Goal: Task Accomplishment & Management: Manage account settings

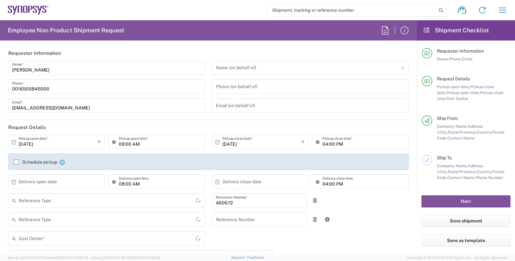
type input "Department"
type input "US01, FIN, Distri 460672"
type input "Delivered at Place"
type input "United States"
type input "California"
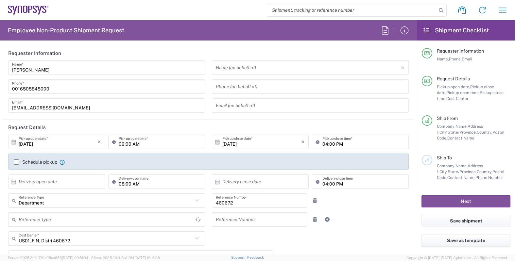
type input "United States"
type input "Headquarters USSV"
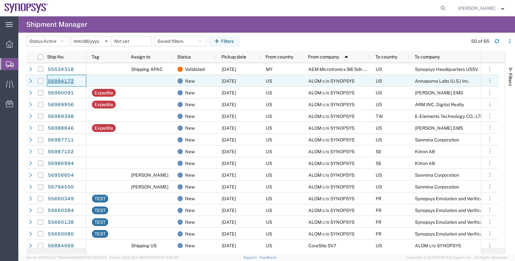
click at [70, 80] on link "56994172" at bounding box center [60, 81] width 27 height 10
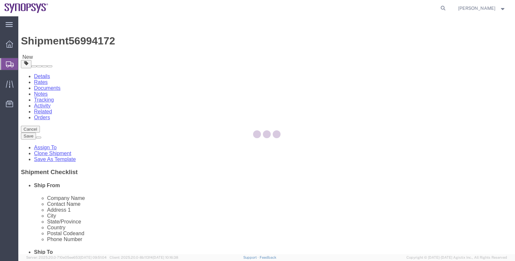
select select
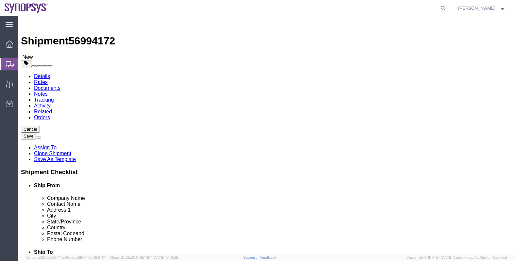
click span "56994172"
copy span "56994172"
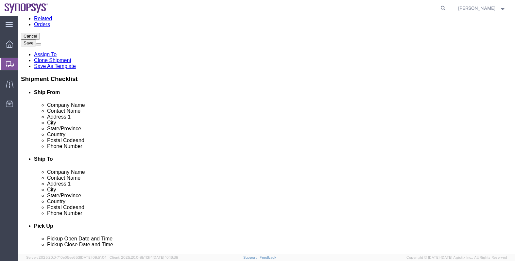
scroll to position [41, 0]
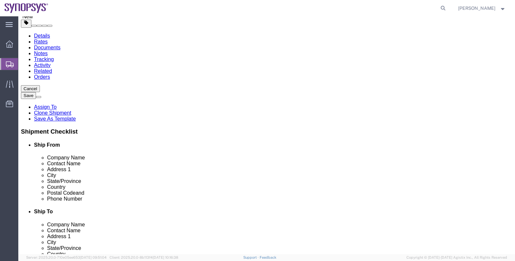
click link "Notes"
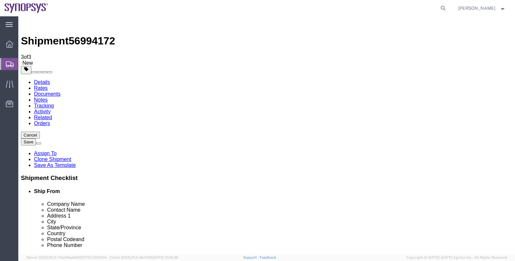
click at [51, 109] on link "Activity" at bounding box center [42, 112] width 17 height 6
click at [38, 79] on link "Details" at bounding box center [42, 82] width 16 height 6
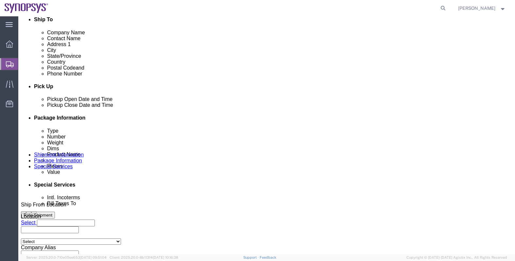
scroll to position [204, 0]
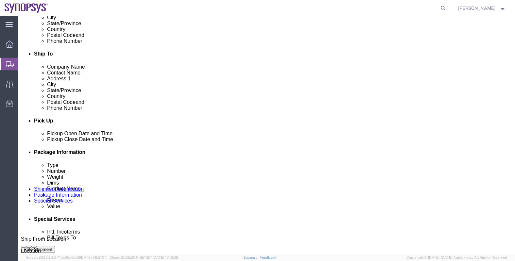
click div "[DATE] 9:34 AM"
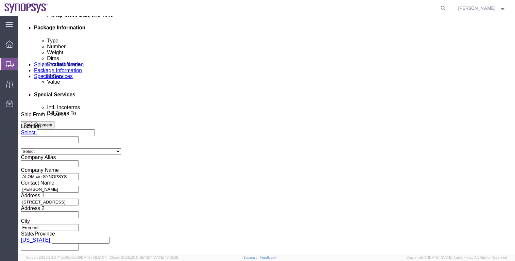
click input "9:34 AM"
type input "M"
type input "2p"
click button "Apply"
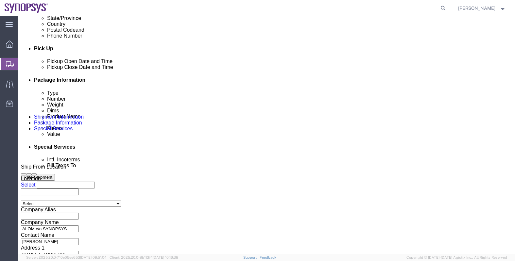
scroll to position [247, 0]
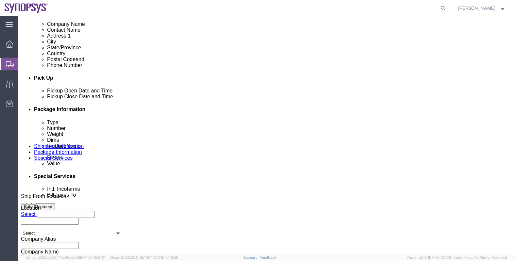
click div "[DATE] 3:00 PM"
type input "4:00 PM"
click button "Apply"
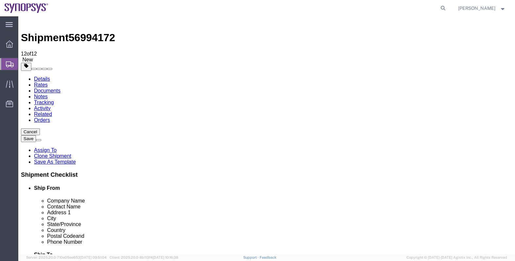
scroll to position [2, 0]
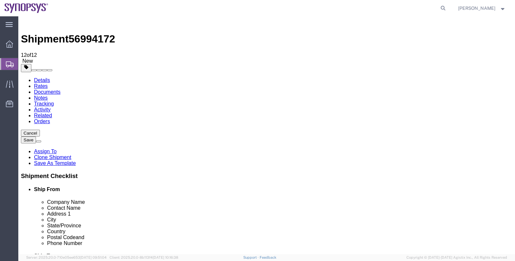
click button "Save"
click div
click p "Shipment information saved successfully."
click link "Assign To"
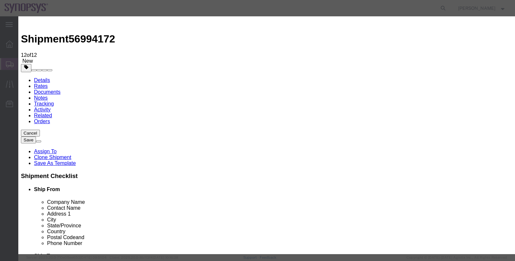
select select "117156"
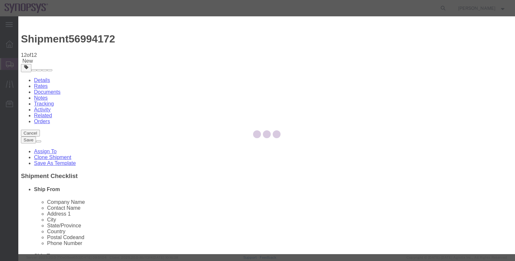
select select
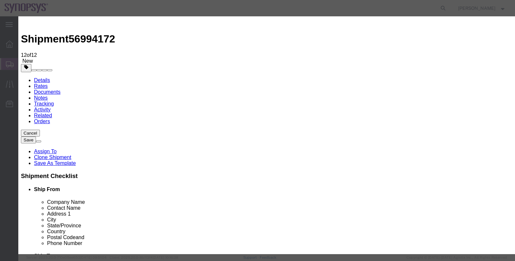
type input "raf"
select select "95522"
click label "Send notification email"
click input "Send notification email"
checkbox input "false"
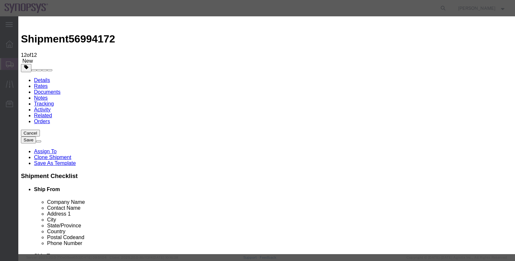
click button "Assign"
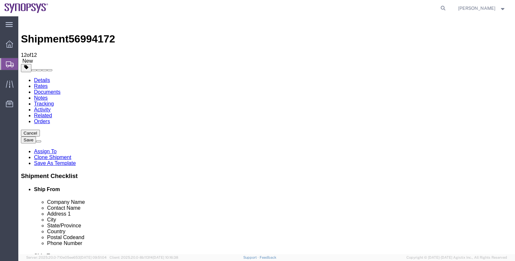
click at [23, 64] on span "Shipments" at bounding box center [20, 64] width 5 height 13
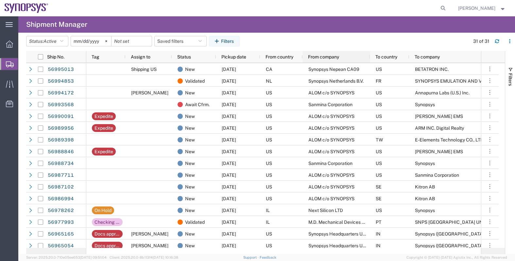
click at [327, 57] on span "From company" at bounding box center [323, 56] width 31 height 5
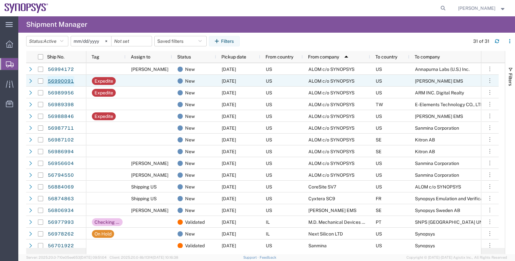
click at [67, 81] on link "56990091" at bounding box center [60, 81] width 27 height 10
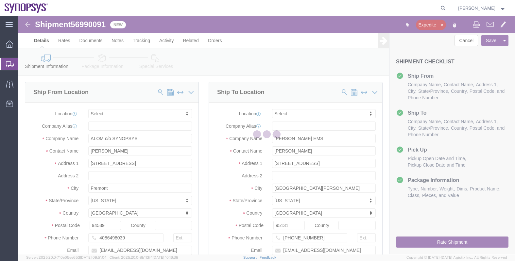
select select
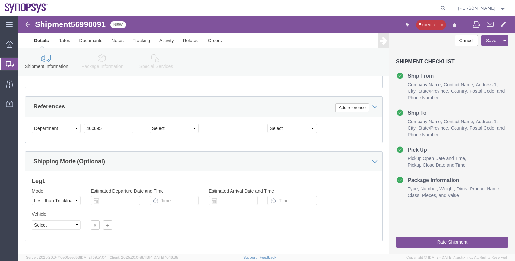
scroll to position [327, 0]
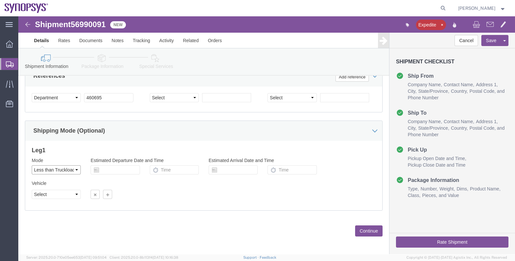
click select "Select Air Less than Truckload Multi-Leg Ocean Freight Rail Small Parcel Truckl…"
select select
click select "Select Air Less than Truckload Multi-Leg Ocean Freight Rail Small Parcel Truckl…"
click button "Continue"
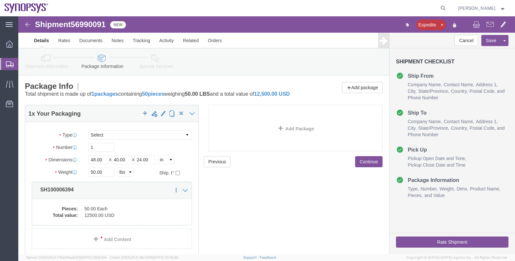
click icon
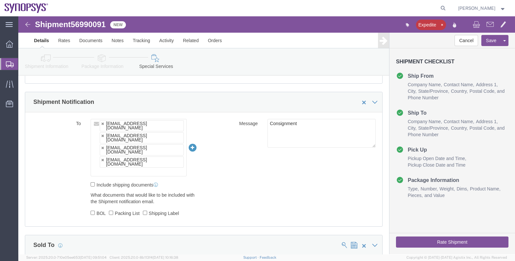
scroll to position [449, 0]
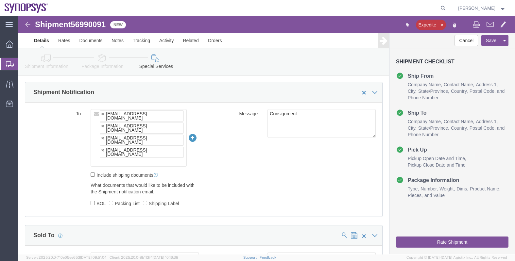
click ul "[EMAIL_ADDRESS][DOMAIN_NAME] [EMAIL_ADDRESS][DOMAIN_NAME] [PERSON_NAME][EMAIL_A…"
type input "raf"
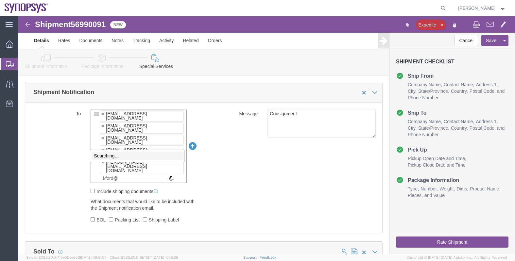
scroll to position [0, 0]
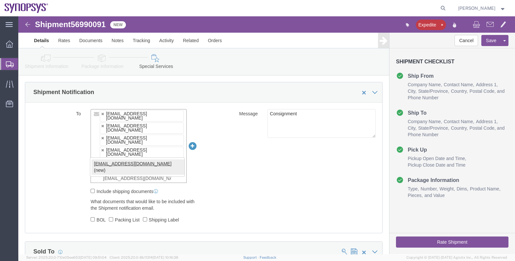
type input "[EMAIL_ADDRESS][DOMAIN_NAME]"
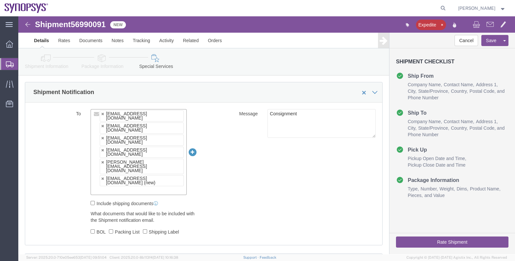
paste input "[EMAIL_ADDRESS][DOMAIN_NAME]"
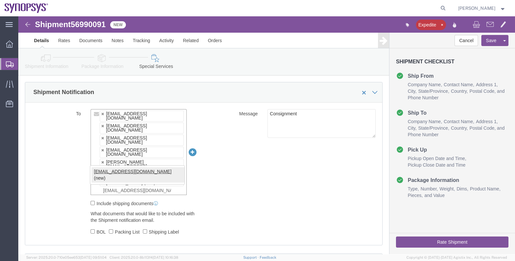
type input "[EMAIL_ADDRESS][DOMAIN_NAME]"
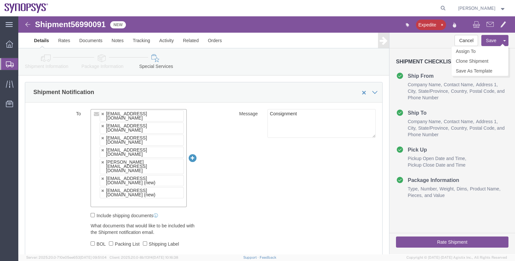
click button "Save"
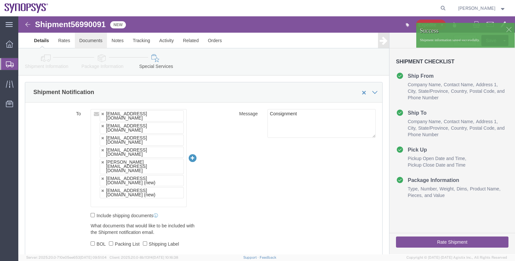
click link "Documents"
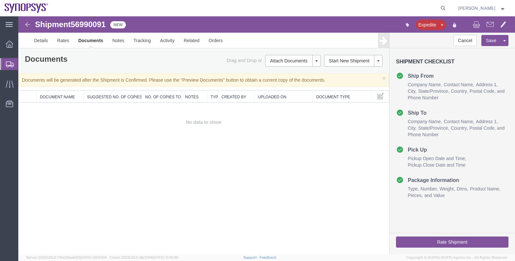
click at [89, 23] on span "56990091" at bounding box center [88, 24] width 35 height 9
copy span "56990091"
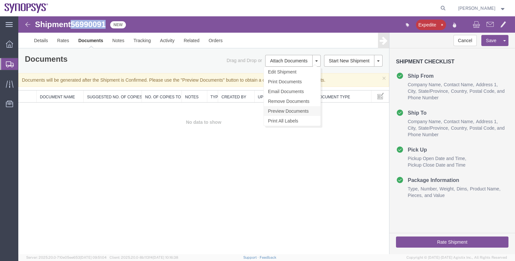
click at [286, 111] on link "Preview Documents" at bounding box center [292, 111] width 57 height 10
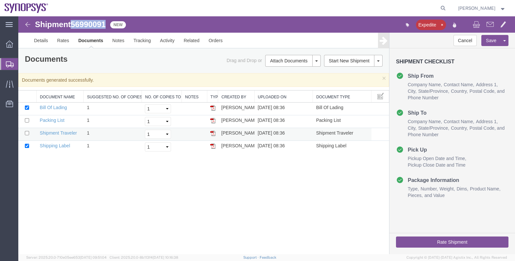
click at [212, 134] on img at bounding box center [212, 133] width 5 height 5
click at [46, 42] on link "Details" at bounding box center [40, 41] width 23 height 16
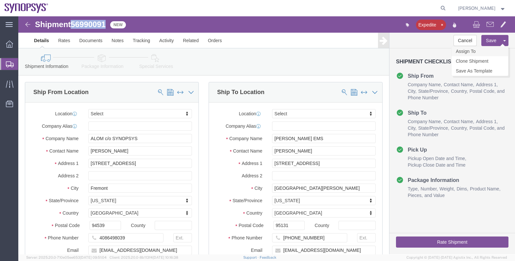
click link "Assign To"
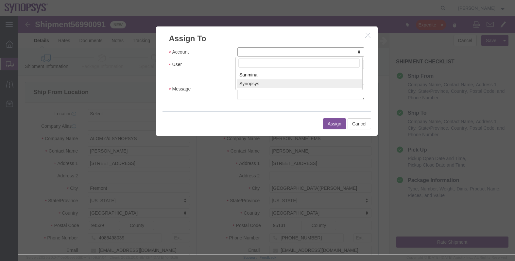
select select "117156"
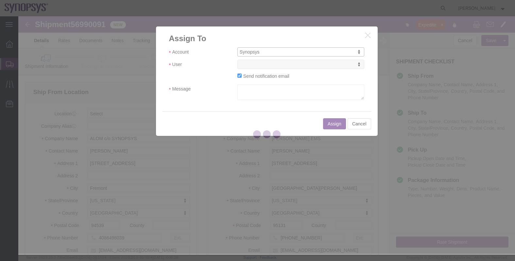
select select
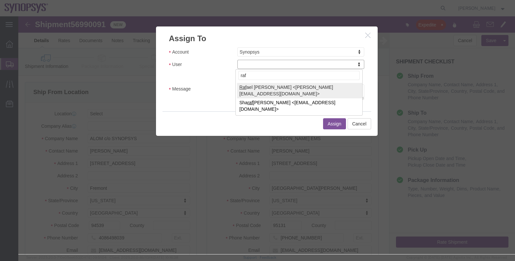
type input "raf"
select select "95522"
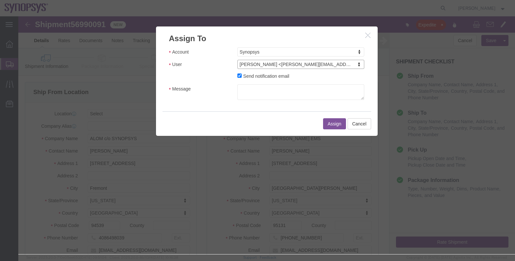
click label "Send notification email"
click input "Send notification email"
checkbox input "false"
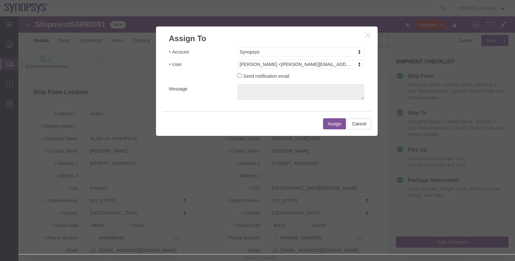
click button "Assign"
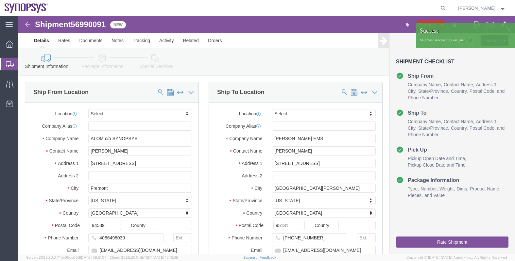
click at [6, 62] on icon at bounding box center [10, 64] width 8 height 6
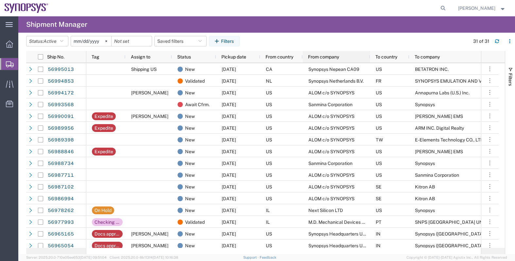
click at [325, 54] on span "From company" at bounding box center [323, 56] width 31 height 5
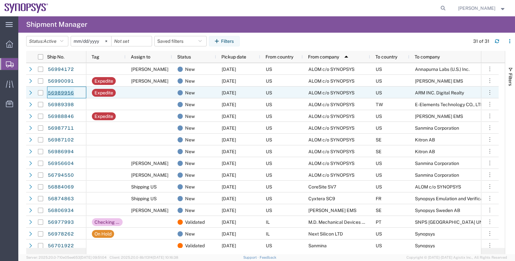
click at [68, 93] on link "56989956" at bounding box center [60, 93] width 27 height 10
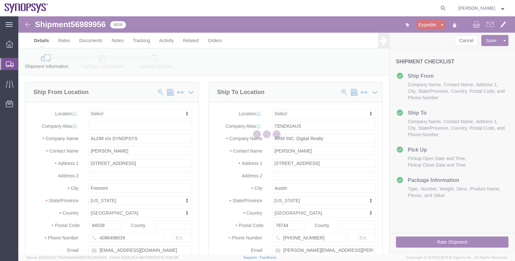
select select
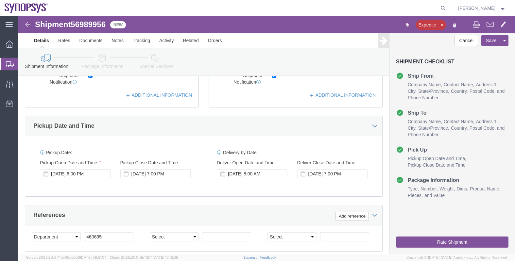
scroll to position [204, 0]
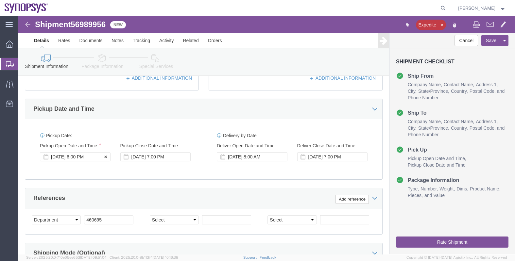
click div "[DATE] 6:00 PM"
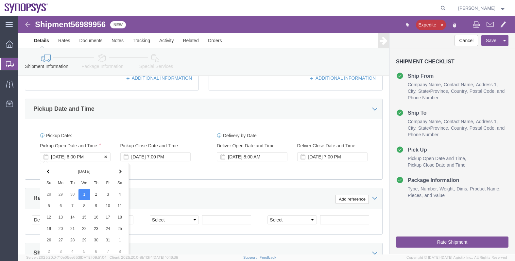
scroll to position [329, 0]
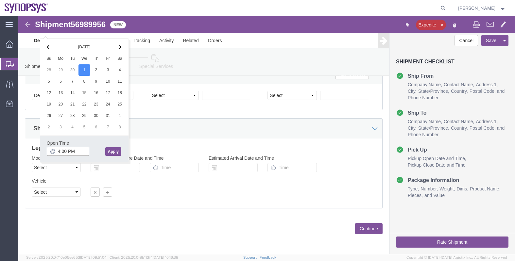
type input "4:00 PM"
click button "Apply"
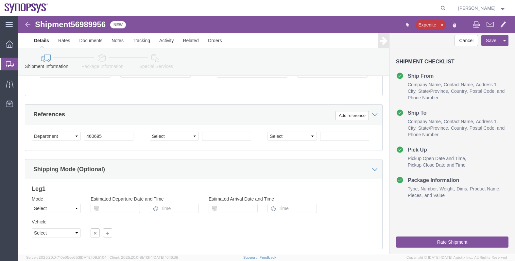
scroll to position [247, 0]
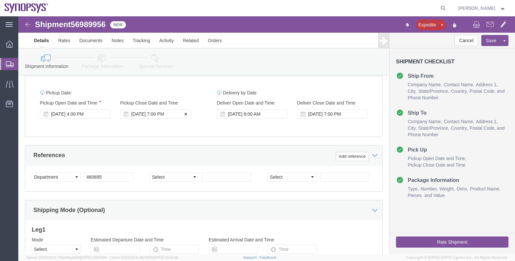
click div "[DATE] 7:00 PM"
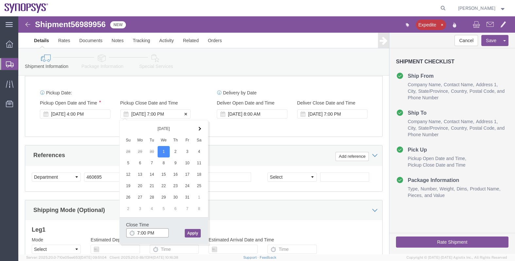
type input "6:00 PM"
click button "Apply"
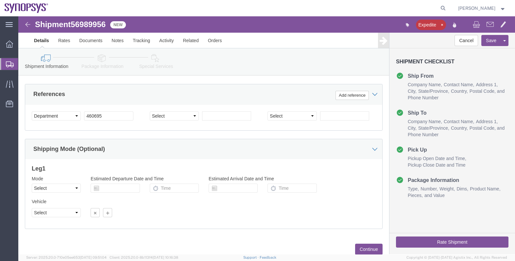
scroll to position [329, 0]
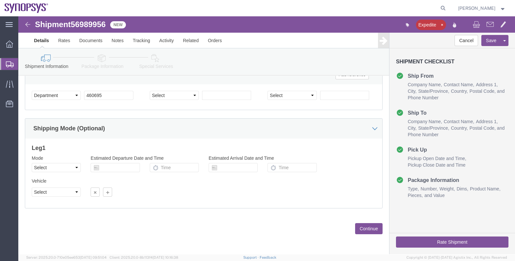
click button "Continue"
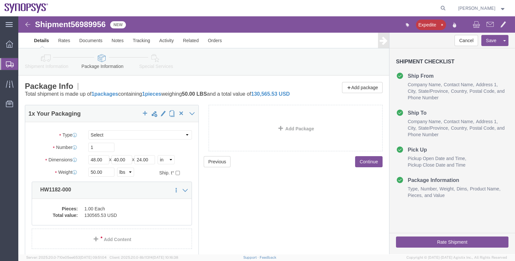
click icon
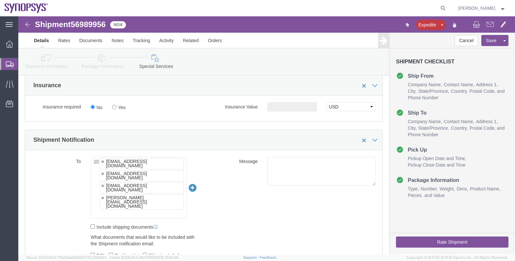
scroll to position [409, 0]
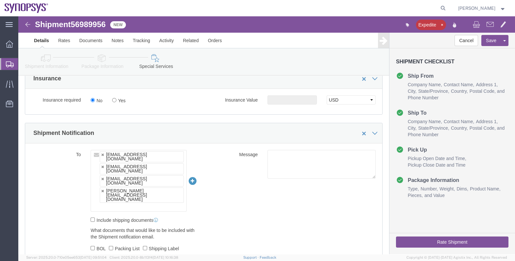
click ul "[EMAIL_ADDRESS][DOMAIN_NAME] [EMAIL_ADDRESS][DOMAIN_NAME] [PERSON_NAME][EMAIL_A…"
type input "raf"
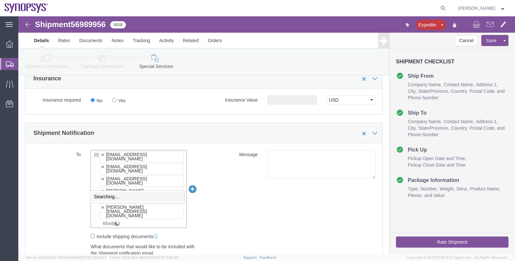
scroll to position [0, 0]
type input "[EMAIL_ADDRESS][DOMAIN_NAME]"
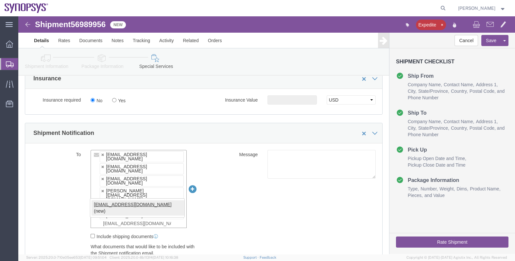
type input "[EMAIL_ADDRESS][DOMAIN_NAME]"
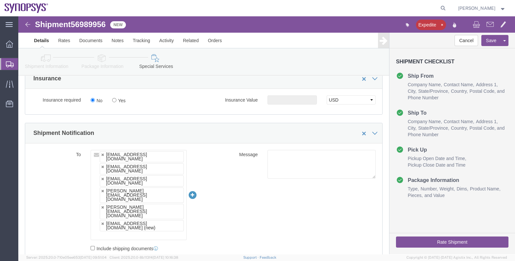
click ul "[EMAIL_ADDRESS][DOMAIN_NAME] [EMAIL_ADDRESS][DOMAIN_NAME] [PERSON_NAME][EMAIL_A…"
paste input "[EMAIL_ADDRESS][DOMAIN_NAME]"
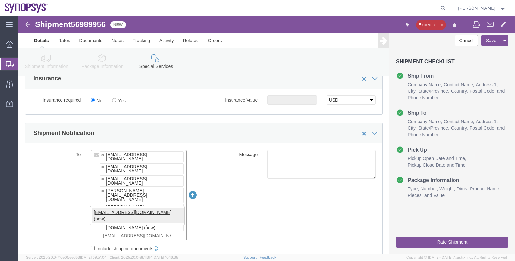
type input "[EMAIL_ADDRESS][DOMAIN_NAME]"
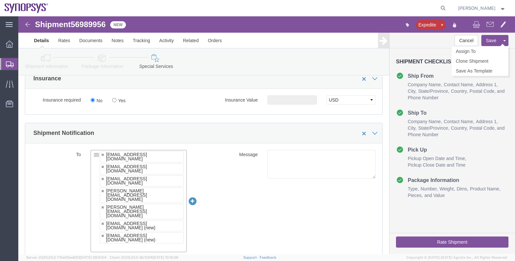
click button "Save"
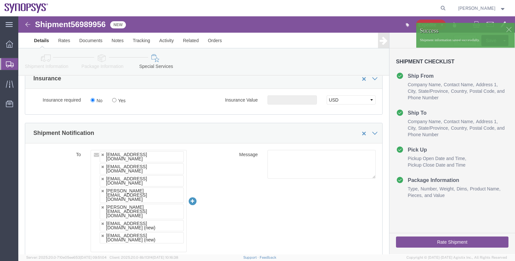
click div
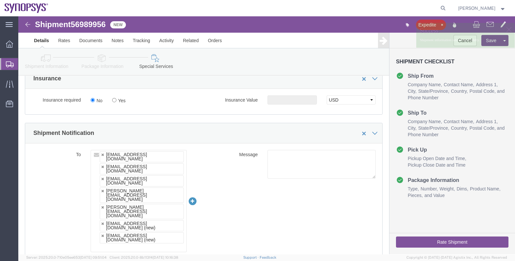
click div "Success Shipment information saved successfully."
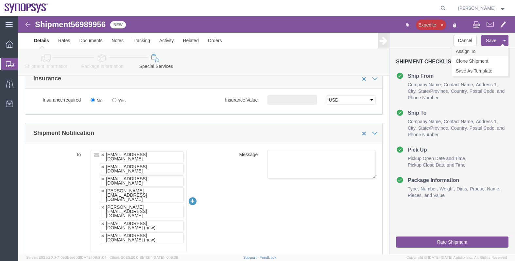
click link "Assign To"
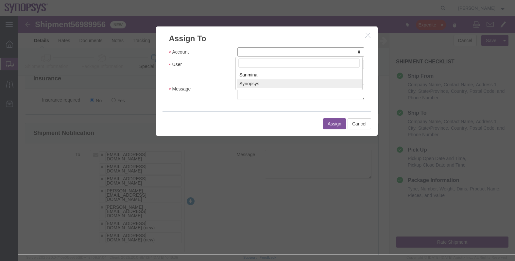
select select "117156"
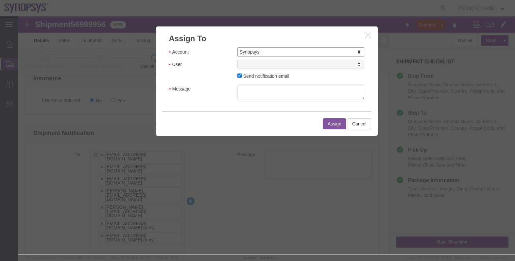
select select
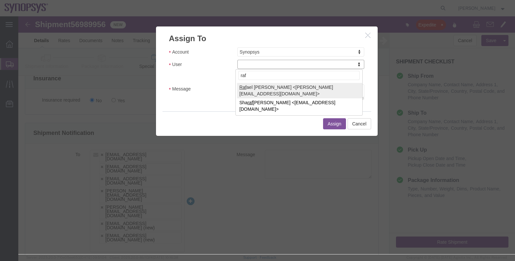
type input "raf"
select select "95522"
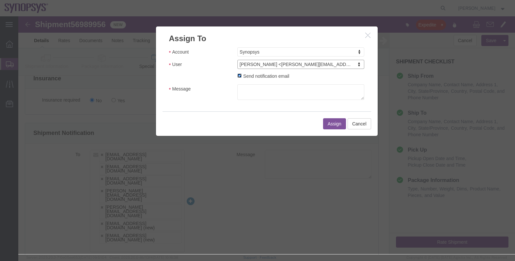
click input "Send notification email"
checkbox input "false"
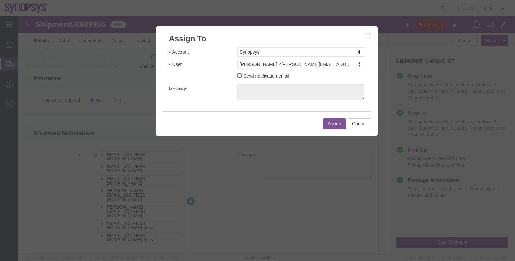
click button "Assign"
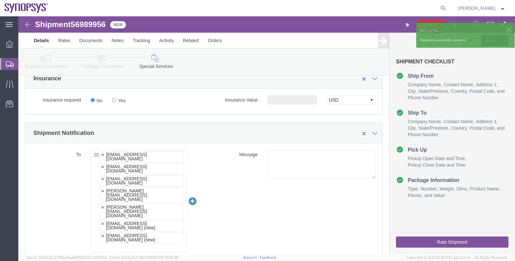
click span "56989956"
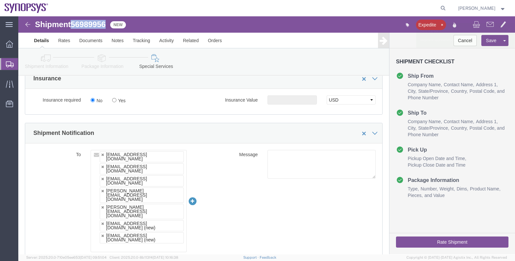
copy span "56989956"
click link "Documents"
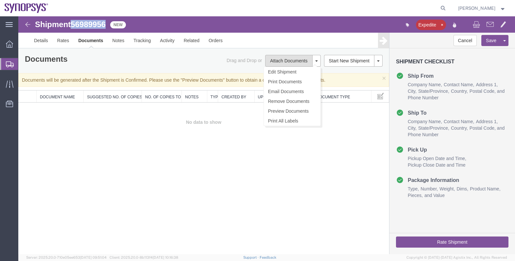
click at [301, 59] on button "Attach Documents" at bounding box center [288, 61] width 47 height 12
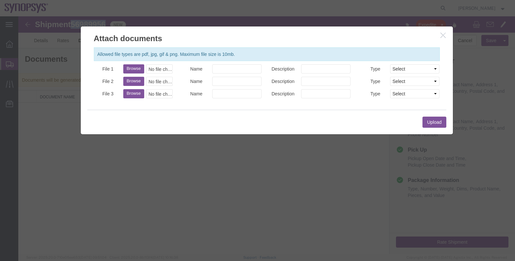
click at [441, 35] on icon "button" at bounding box center [442, 35] width 5 height 6
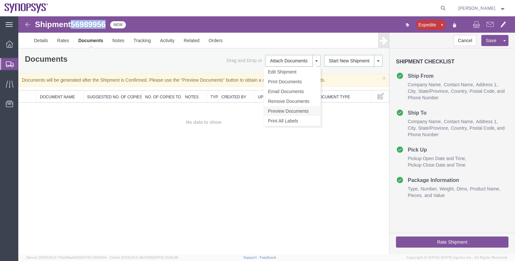
click at [300, 110] on link "Preview Documents" at bounding box center [292, 111] width 57 height 10
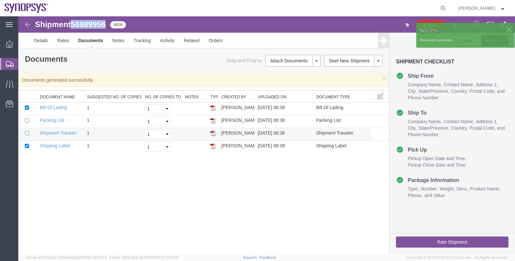
click at [215, 133] on img at bounding box center [212, 133] width 5 height 5
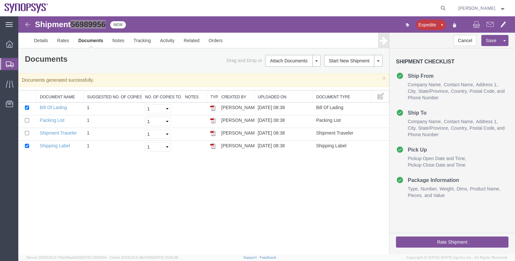
drag, startPoint x: 28, startPoint y: 64, endPoint x: 53, endPoint y: 66, distance: 24.9
click at [23, 64] on span "Shipments" at bounding box center [20, 64] width 5 height 13
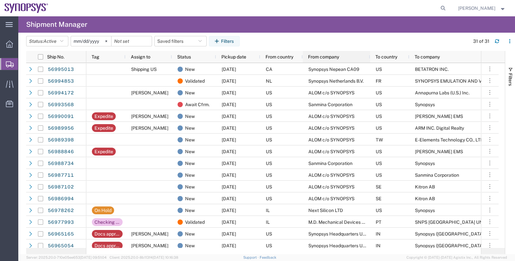
click at [337, 52] on div "From company" at bounding box center [337, 57] width 59 height 12
click at [325, 57] on span "From company" at bounding box center [323, 56] width 31 height 5
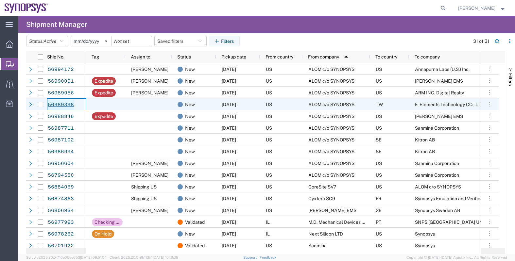
click at [67, 103] on link "56989398" at bounding box center [60, 105] width 27 height 10
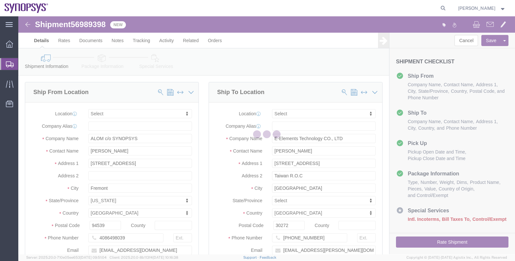
select select
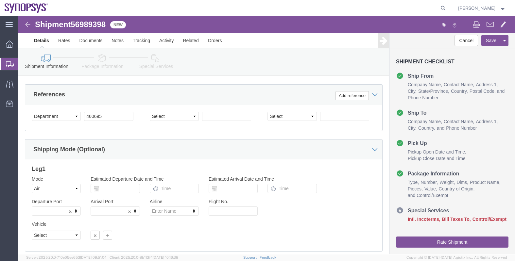
scroll to position [327, 0]
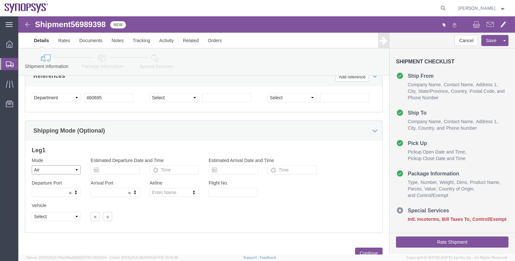
click select "Select Air Less than Truckload Multi-Leg Ocean Freight Rail Small Parcel Truckl…"
select select
click select "Select Air Less than Truckload Multi-Leg Ocean Freight Rail Small Parcel Truckl…"
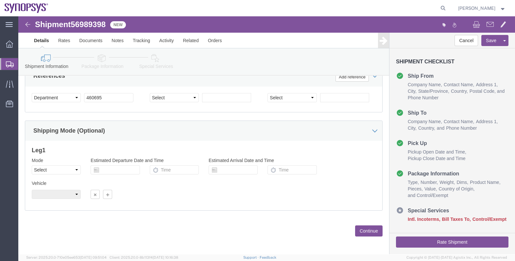
click button "Continue"
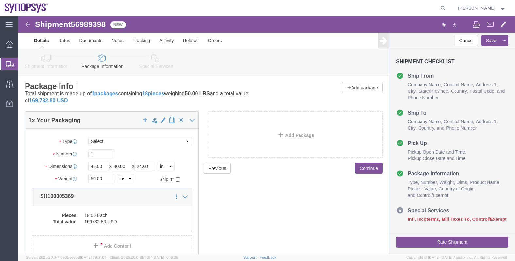
click button "Continue"
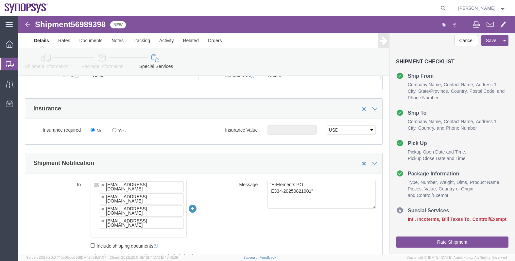
scroll to position [409, 0]
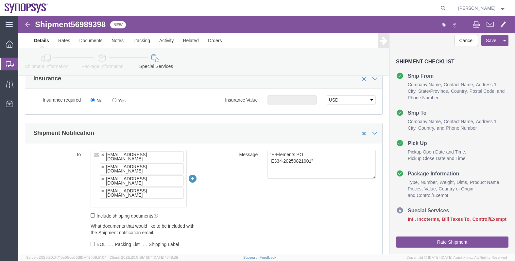
click ul "[EMAIL_ADDRESS][DOMAIN_NAME] [EMAIL_ADDRESS][DOMAIN_NAME] [EMAIL_ADDRESS][DOMAI…"
type input "raf"
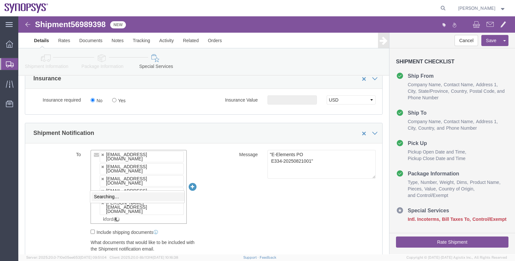
scroll to position [0, 0]
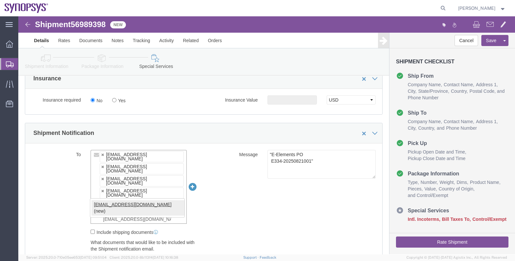
type input "[EMAIL_ADDRESS][DOMAIN_NAME]"
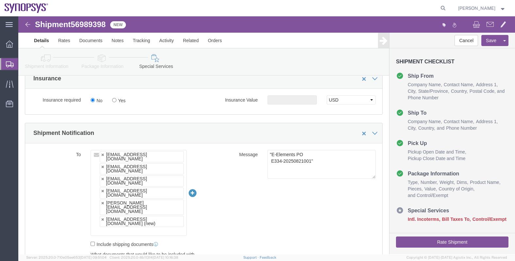
click ul "[EMAIL_ADDRESS][DOMAIN_NAME] [EMAIL_ADDRESS][DOMAIN_NAME] [EMAIL_ADDRESS][DOMAI…"
paste input "[EMAIL_ADDRESS][DOMAIN_NAME]"
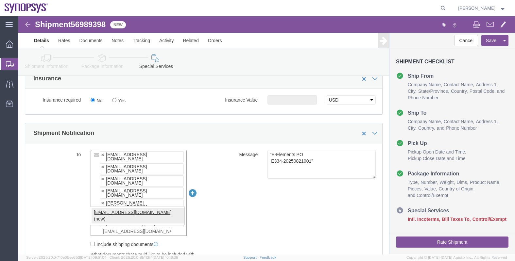
type input "[EMAIL_ADDRESS][DOMAIN_NAME]"
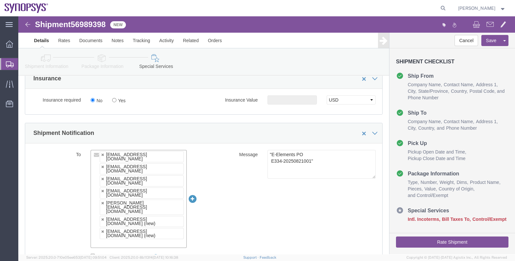
click div "To [EMAIL_ADDRESS][DOMAIN_NAME] [EMAIL_ADDRESS][DOMAIN_NAME] [EMAIL_ADDRESS][DO…"
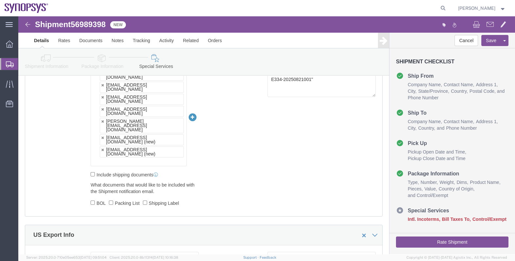
scroll to position [531, 0]
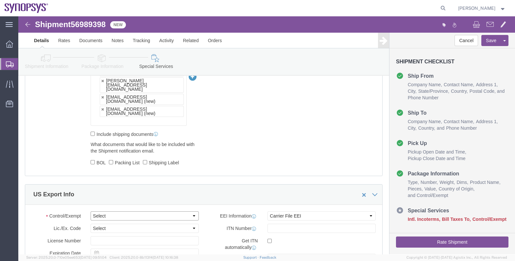
click select "Select ATF BIS DEA EPA FDA FTR ITAR OFAC Other (OPA)"
select select "BIS"
click select "Select ATF BIS DEA EPA FDA FTR ITAR OFAC Other (OPA)"
click select "Select AGR-Agricultural APP-Computers APR-Additional Permissive Exports AVS-Air…"
select select "NLR"
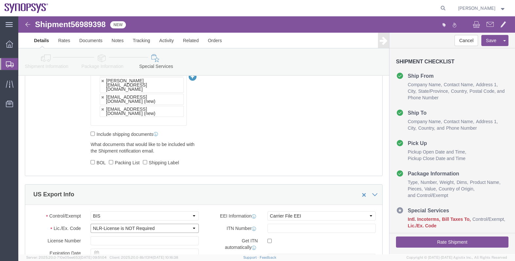
click select "Select AGR-Agricultural APP-Computers APR-Additional Permissive Exports AVS-Air…"
click div "Control/Exempt Select ATF BIS DEA EPA FDA FTR ITAR OFAC Other (OPA) Lic./Ex. Co…"
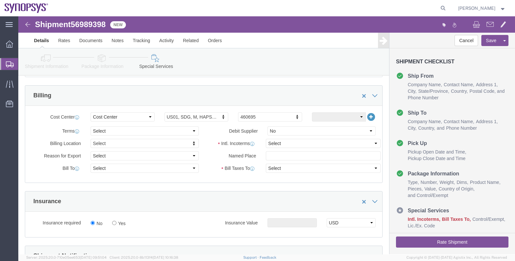
scroll to position [245, 0]
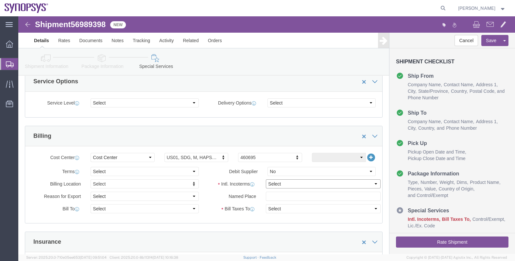
click select "Select Carriage Insurance Paid Carriage Paid To Cost and Freight Cost Insurance…"
select select "DAP"
click select "Select Carriage Insurance Paid Carriage Paid To Cost and Freight Cost Insurance…"
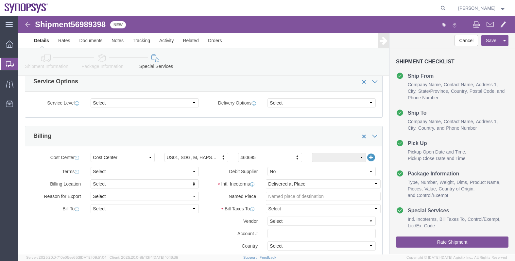
click div "Billing"
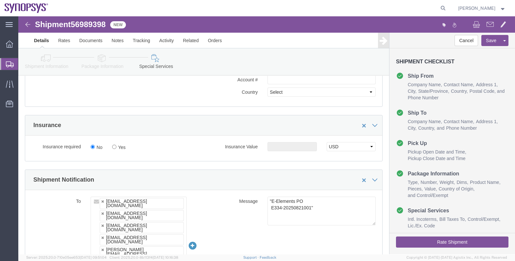
scroll to position [409, 0]
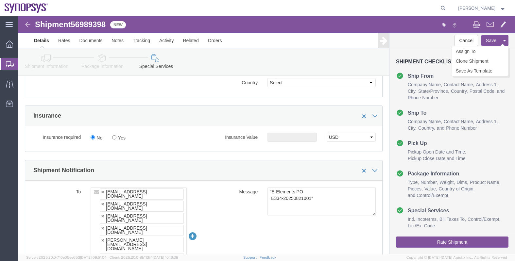
click button "Save"
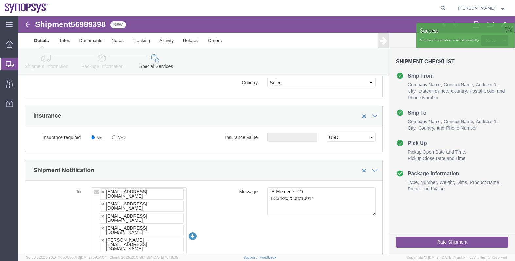
click div
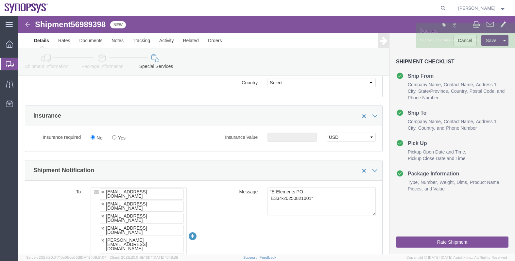
click p "Shipment information saved successfully."
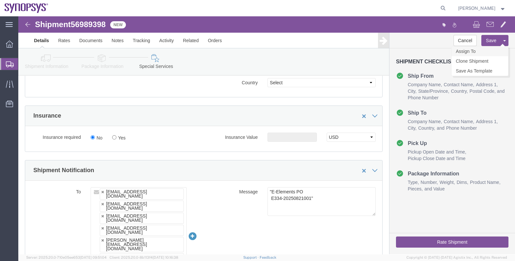
click link "Assign To"
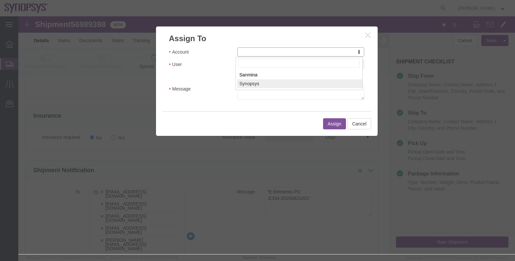
select select "117156"
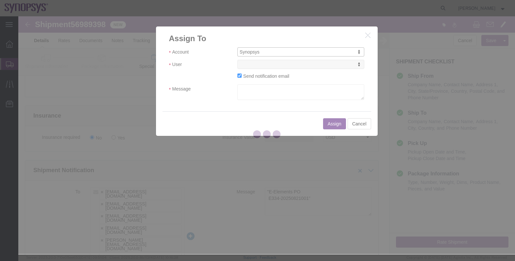
drag, startPoint x: 259, startPoint y: 77, endPoint x: 230, endPoint y: 99, distance: 36.0
select select
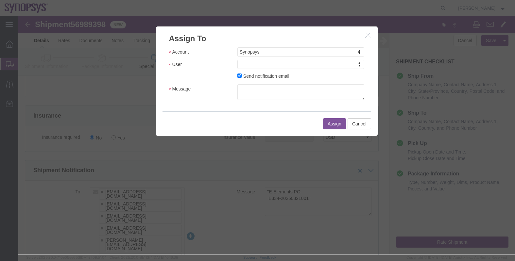
drag, startPoint x: 230, startPoint y: 99, endPoint x: 168, endPoint y: 60, distance: 73.5
click div "Send notification email"
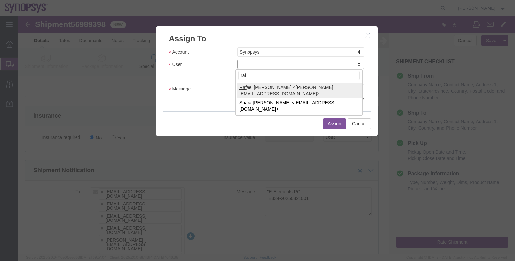
type input "raf"
select select "95522"
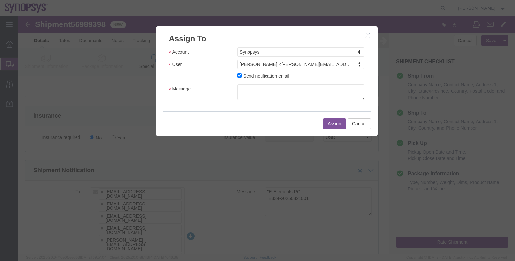
click label "Send notification email"
click input "Send notification email"
checkbox input "false"
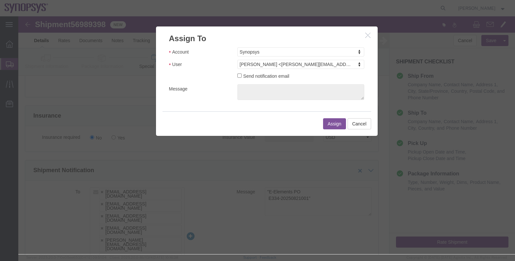
click button "Assign"
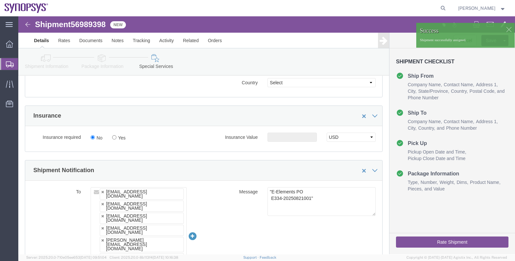
click span "56989398"
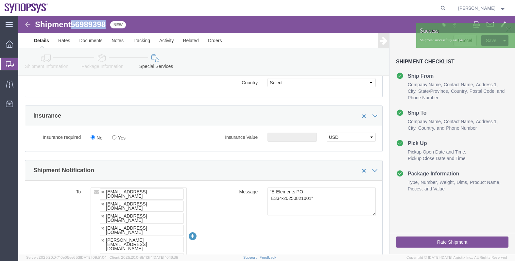
copy span "56989398"
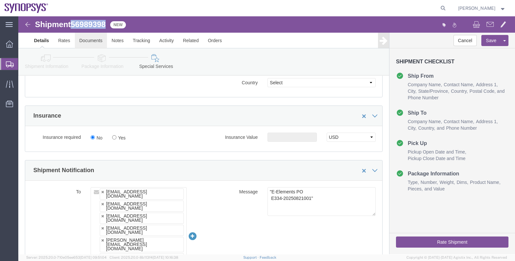
click link "Documents"
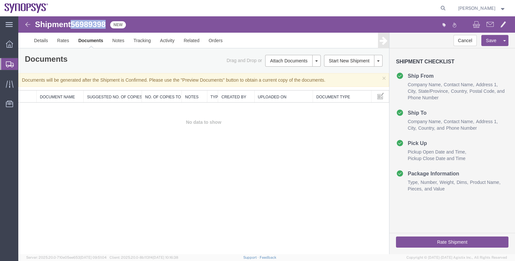
click at [18, 16] on link "Preview Documents" at bounding box center [18, 16] width 0 height 0
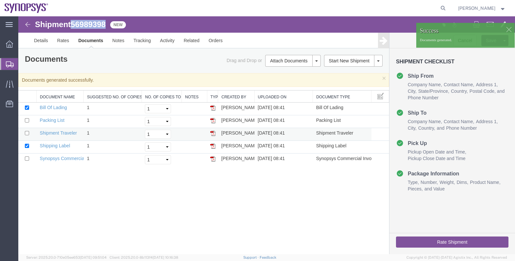
click at [212, 132] on img at bounding box center [212, 133] width 5 height 5
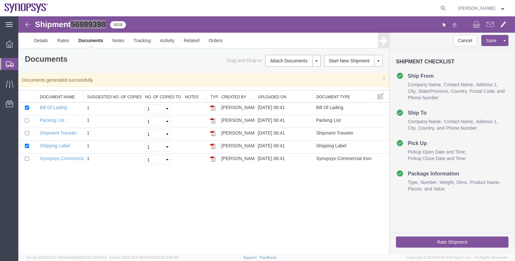
drag, startPoint x: 36, startPoint y: 61, endPoint x: 64, endPoint y: 73, distance: 30.5
click at [23, 61] on span "Shipments" at bounding box center [20, 64] width 5 height 13
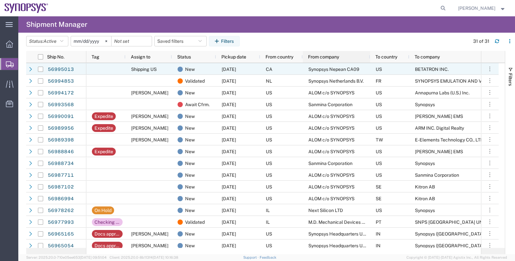
click at [319, 58] on span "From company" at bounding box center [323, 56] width 31 height 5
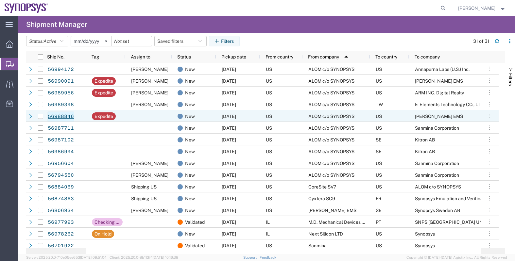
click at [59, 117] on link "56988846" at bounding box center [60, 116] width 27 height 10
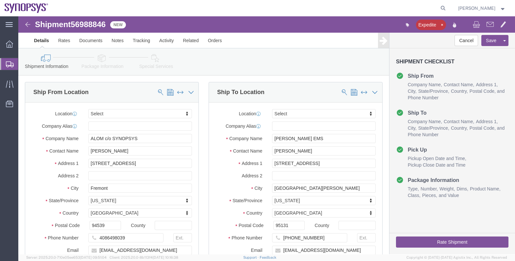
select select
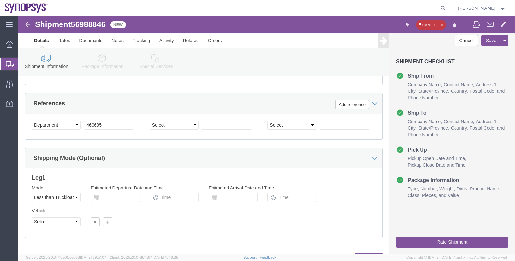
scroll to position [327, 0]
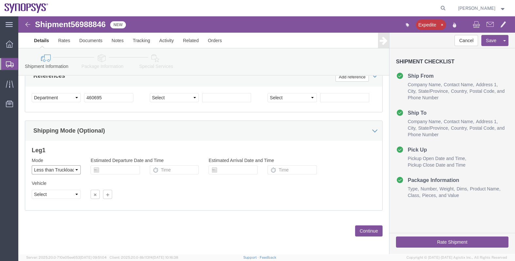
click select "Select Air Less than Truckload Multi-Leg Ocean Freight Rail Small Parcel Truckl…"
select select
click select "Select Air Less than Truckload Multi-Leg Ocean Freight Rail Small Parcel Truckl…"
click button "Continue"
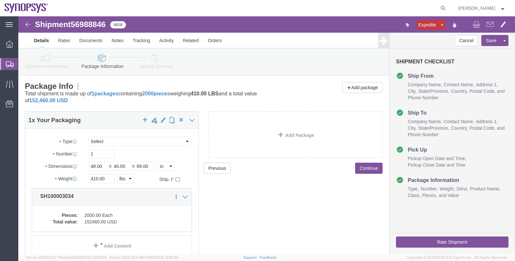
click button "Continue"
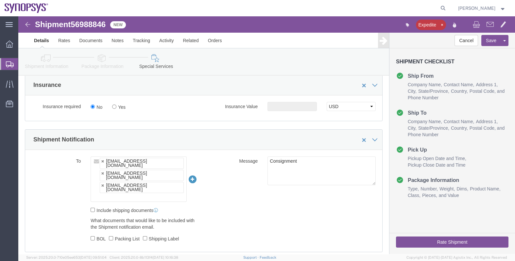
scroll to position [449, 0]
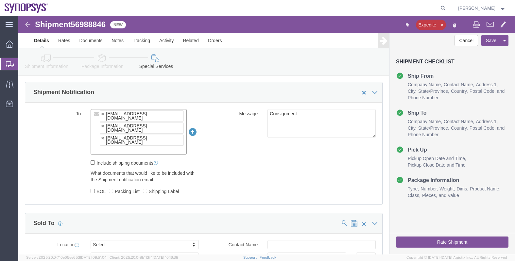
click input "text"
type input "raf"
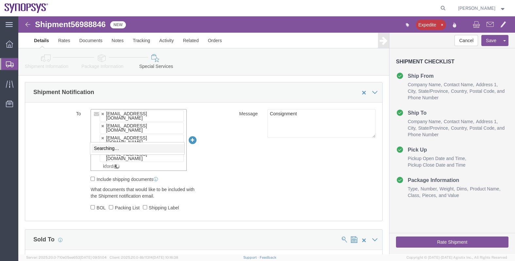
scroll to position [0, 0]
type input "[EMAIL_ADDRESS][DOMAIN_NAME]"
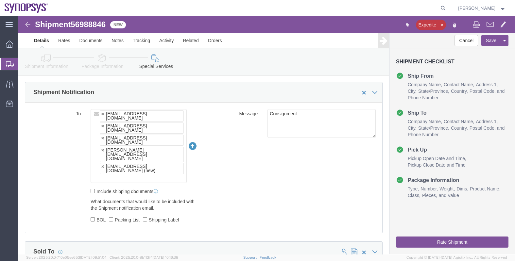
click ul "[EMAIL_ADDRESS][DOMAIN_NAME] [EMAIL_ADDRESS][DOMAIN_NAME] [EMAIL_ADDRESS][DOMAI…"
paste input "[EMAIL_ADDRESS][DOMAIN_NAME]"
type input "[EMAIL_ADDRESS][DOMAIN_NAME]"
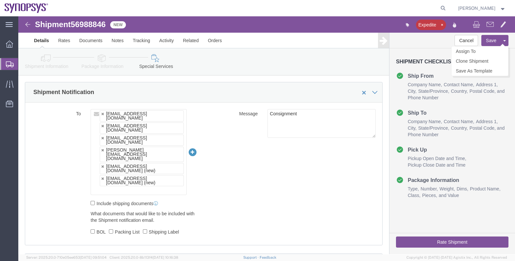
click button "Save"
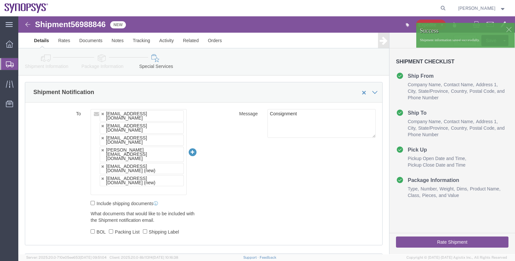
click div
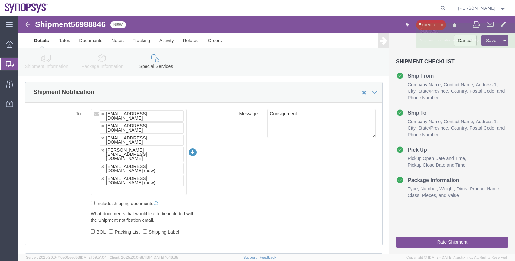
click p "Shipment information saved successfully."
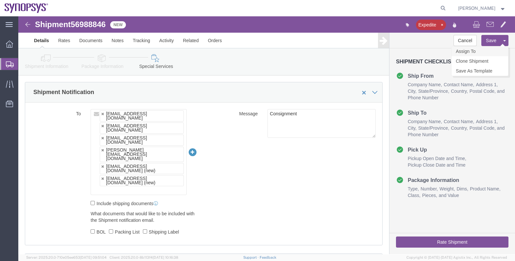
click link "Assign To"
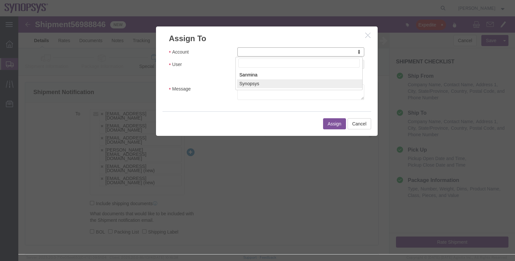
select select "117156"
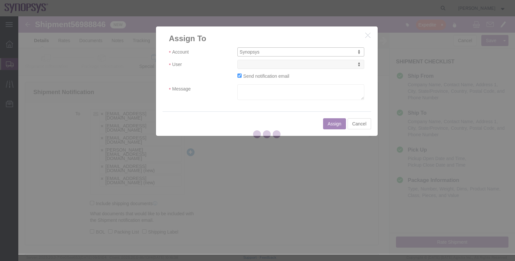
select select
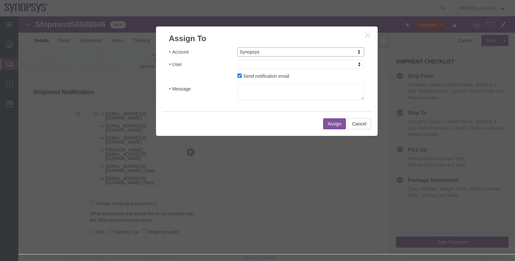
type input "r"
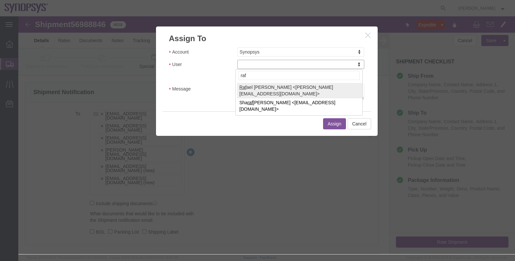
type input "raf"
click div "User raf Raf [PERSON_NAME] <[PERSON_NAME][EMAIL_ADDRESS][DOMAIN_NAME]> Sha [PER…"
select select "95522"
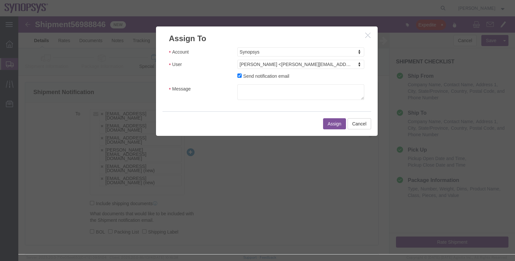
click label "Send notification email"
click input "Send notification email"
checkbox input "false"
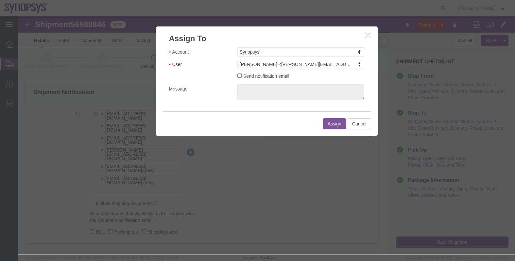
click button "Assign"
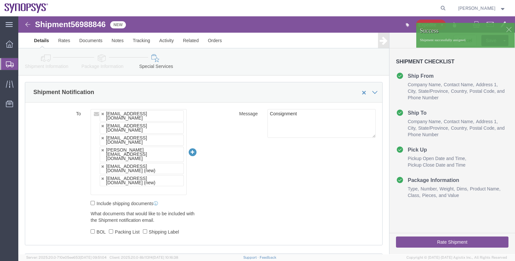
click span "56988846"
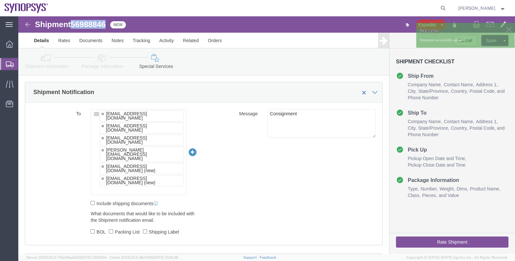
copy span "56988846"
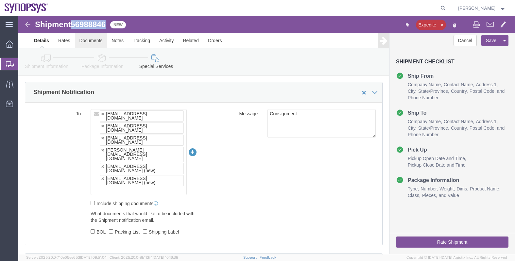
click link "Documents"
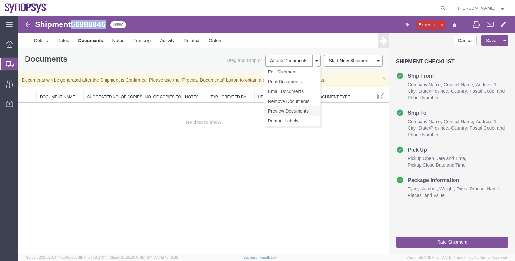
click at [294, 111] on link "Preview Documents" at bounding box center [292, 111] width 57 height 10
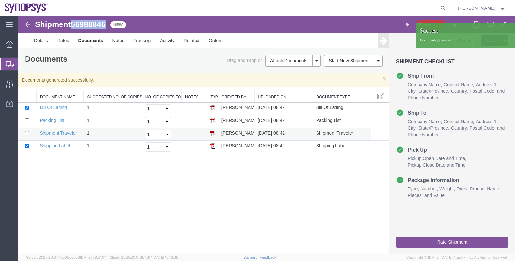
click at [211, 133] on img at bounding box center [212, 133] width 5 height 5
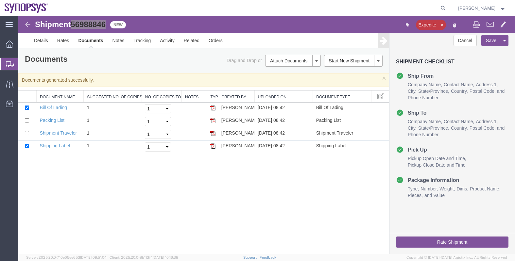
click at [23, 65] on span "Shipments" at bounding box center [20, 64] width 5 height 13
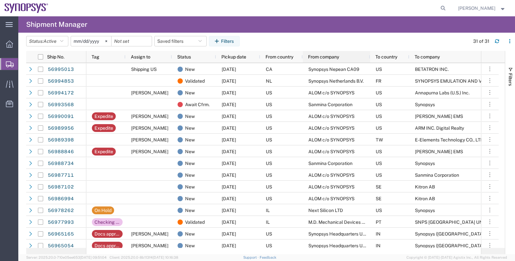
click at [339, 58] on span "From company" at bounding box center [323, 56] width 31 height 5
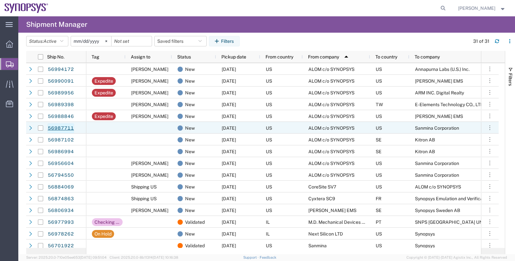
click at [65, 128] on link "56987711" at bounding box center [60, 128] width 27 height 10
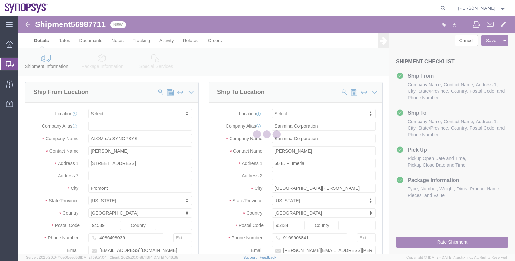
select select
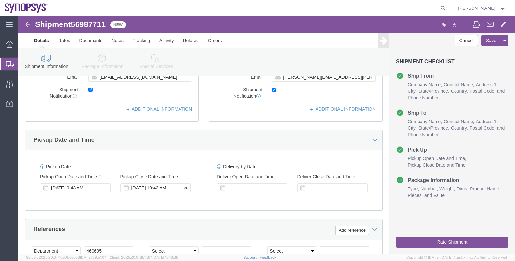
scroll to position [204, 0]
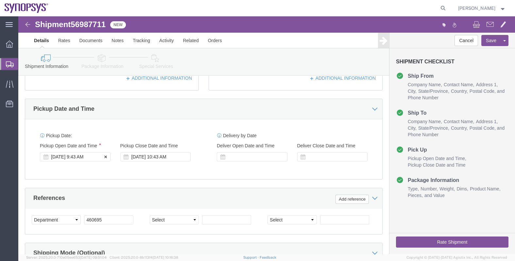
click div "[DATE] 9:43 AM"
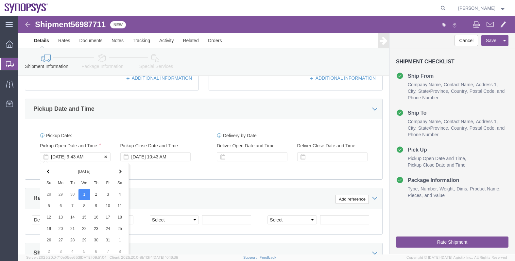
scroll to position [344, 0]
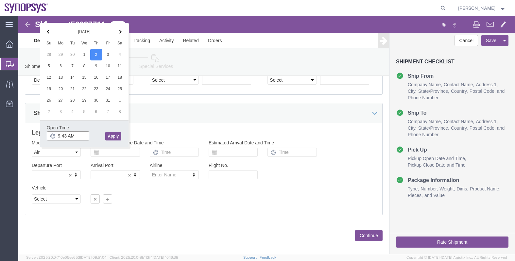
click input "9:43 AM"
drag, startPoint x: 60, startPoint y: 118, endPoint x: 30, endPoint y: 116, distance: 29.8
click input "9:43 AM"
drag, startPoint x: 36, startPoint y: 117, endPoint x: 13, endPoint y: 117, distance: 22.6
click body "Shipment 56987711 New Details Rates Documents Notes Tracking Activity Related O…"
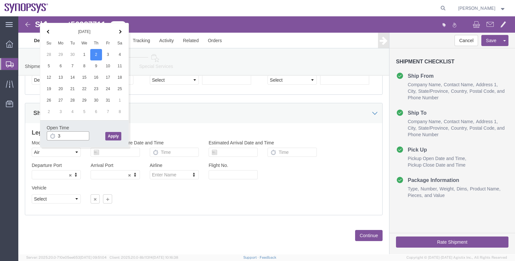
type input "3p"
click button "Apply"
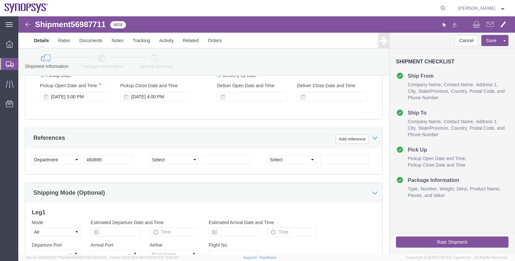
scroll to position [262, 0]
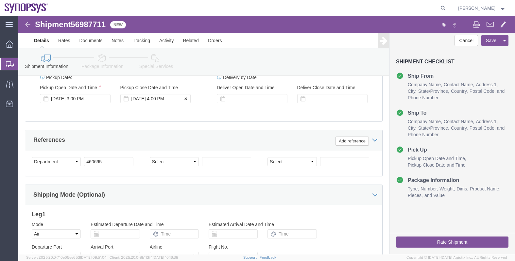
click div "[DATE] 4:00 PM"
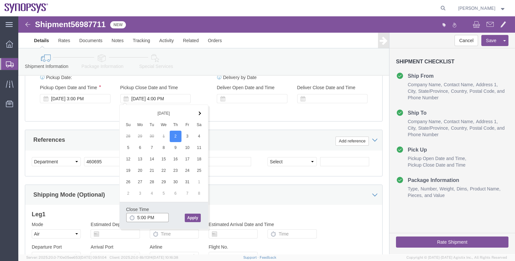
type input "5:00 PM"
click button "Apply"
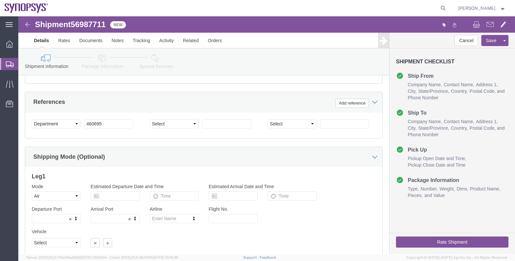
scroll to position [303, 0]
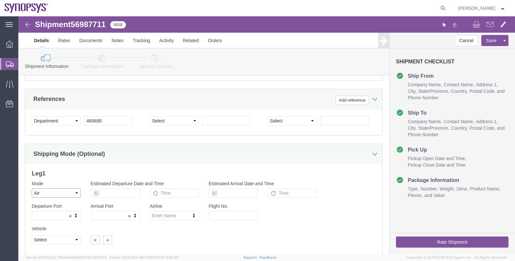
click select "Select Air Less than Truckload Multi-Leg Ocean Freight Rail Small Parcel Truckl…"
select select
click select "Select Air Less than Truckload Multi-Leg Ocean Freight Rail Small Parcel Truckl…"
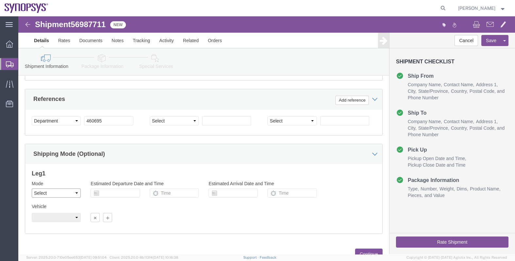
scroll to position [329, 0]
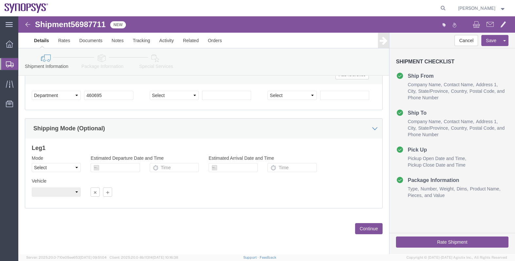
click button "Continue"
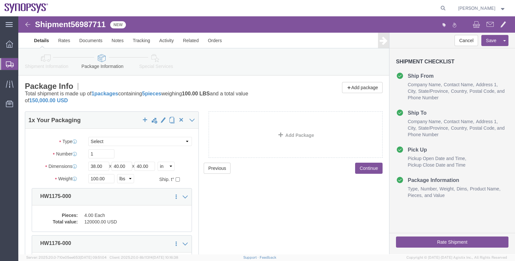
click div "Add Package"
click button "Continue"
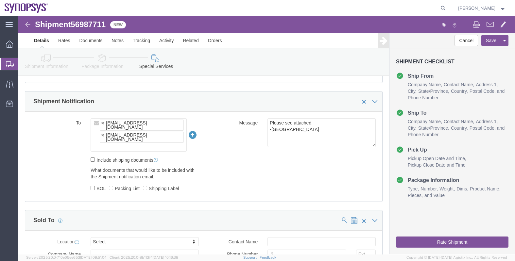
scroll to position [449, 0]
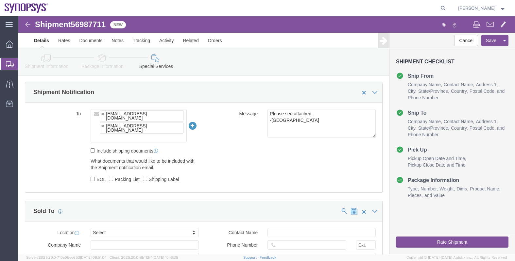
click input "text"
type input "raf"
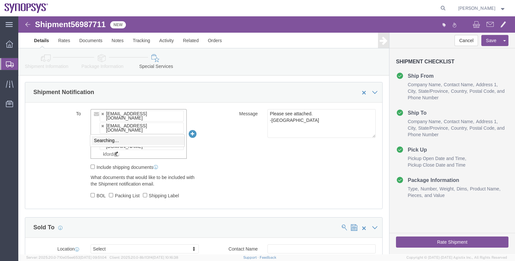
scroll to position [0, 0]
type input "[EMAIL_ADDRESS][DOMAIN_NAME]"
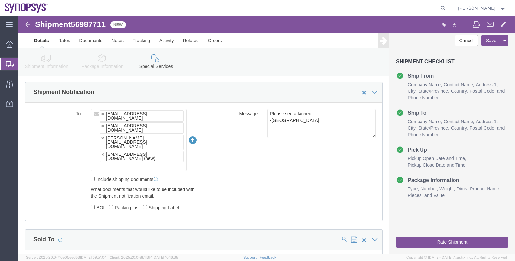
click input "text"
paste input "[EMAIL_ADDRESS][DOMAIN_NAME]"
type input "[EMAIL_ADDRESS][DOMAIN_NAME]"
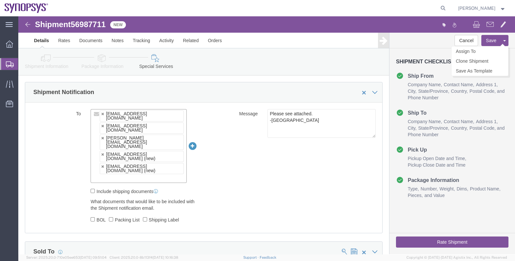
click button "Save"
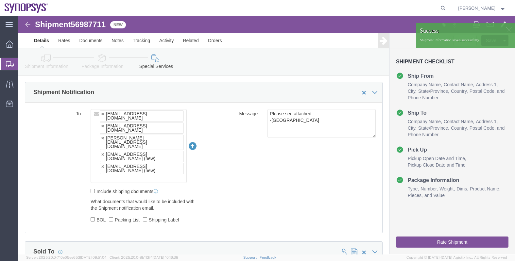
click div
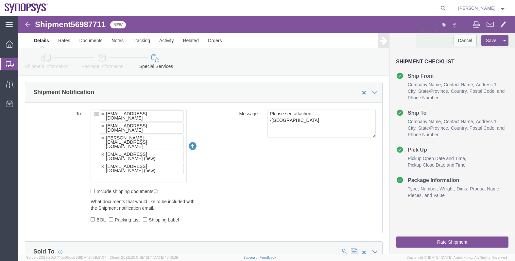
click p "Shipment information saved successfully."
click link "Assign To"
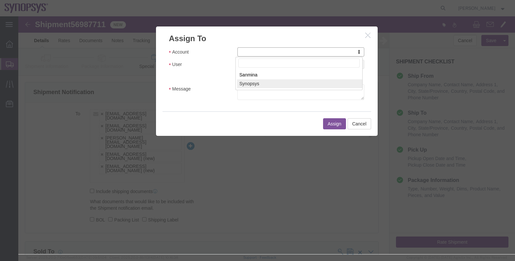
select select "117156"
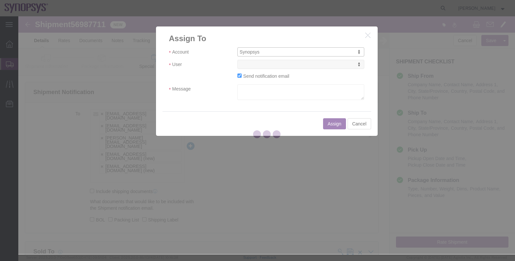
select select
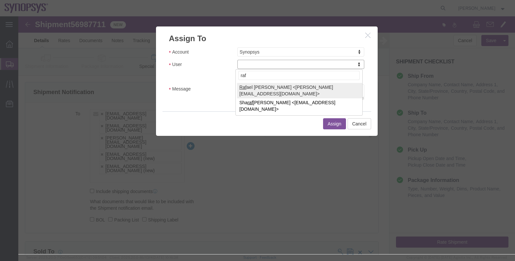
type input "raf"
select select "95522"
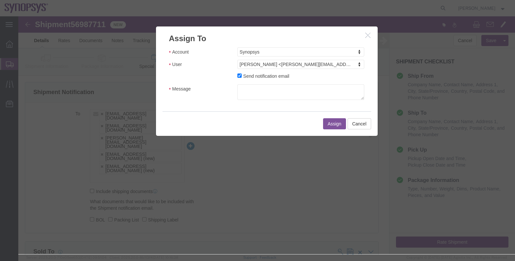
click label "Send notification email"
click input "Send notification email"
checkbox input "false"
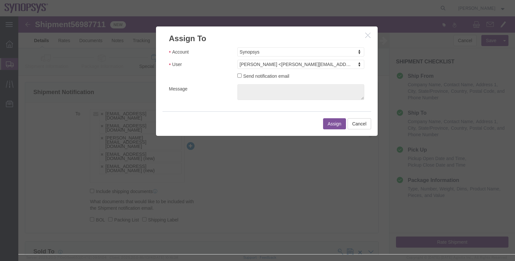
click button "Assign"
click div
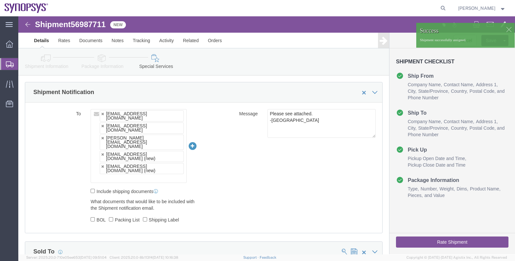
click span "56987711"
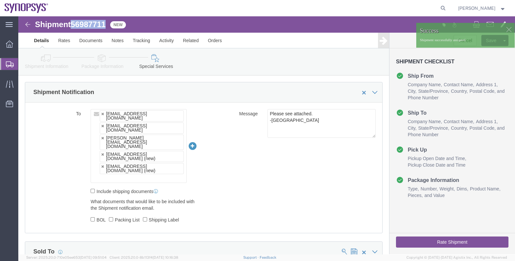
copy span "56987711"
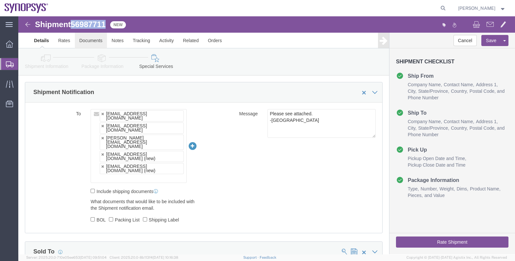
click link "Documents"
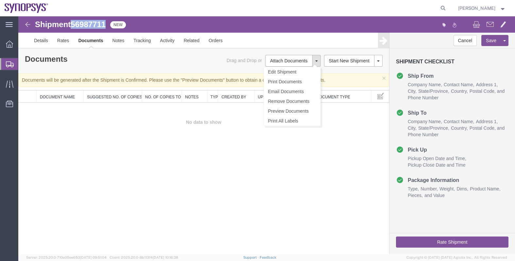
click at [316, 61] on button at bounding box center [316, 61] width 8 height 12
click at [42, 38] on link "Details" at bounding box center [40, 41] width 23 height 16
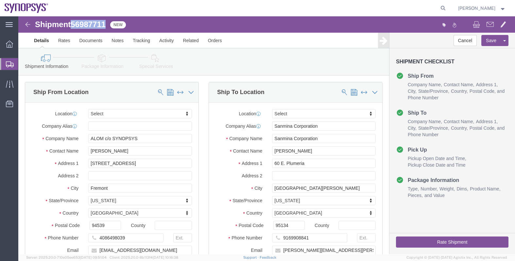
click icon
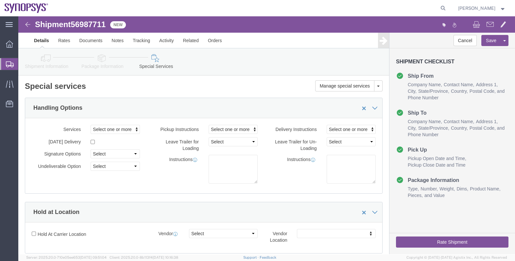
scroll to position [11, 0]
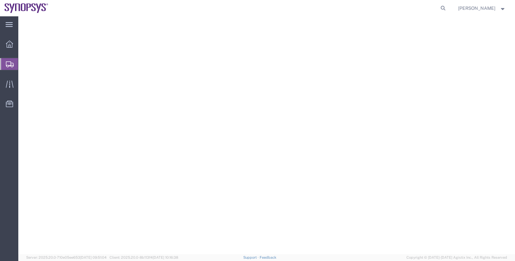
select select
select select "COSTCENTER"
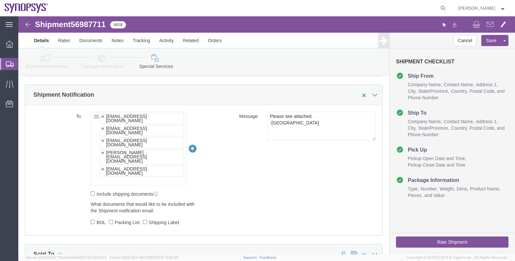
scroll to position [449, 0]
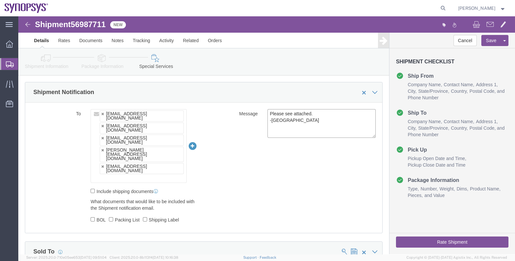
drag, startPoint x: 288, startPoint y: 105, endPoint x: 217, endPoint y: 86, distance: 74.2
click div "To kford@synopsys.com drasmussen@alom.com Shipping@synopsys.com rafael@synopsys…"
click div "Message Please see attached. -Kaelen"
click button "Save"
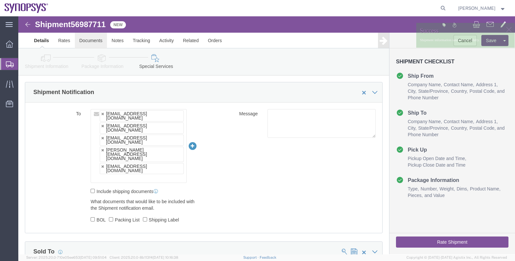
click link "Documents"
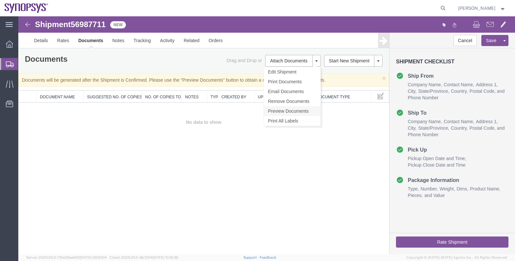
click at [300, 111] on link "Preview Documents" at bounding box center [292, 111] width 57 height 10
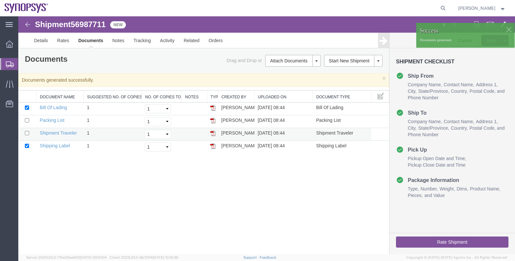
click at [212, 133] on img at bounding box center [212, 133] width 5 height 5
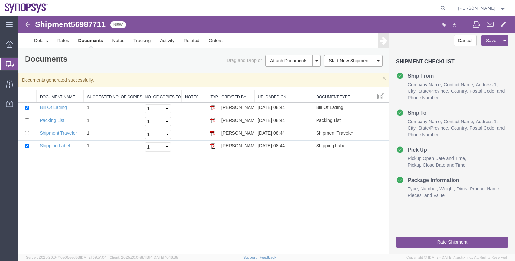
drag, startPoint x: 36, startPoint y: 62, endPoint x: 48, endPoint y: 68, distance: 13.3
click at [23, 62] on span "Shipments" at bounding box center [20, 64] width 5 height 13
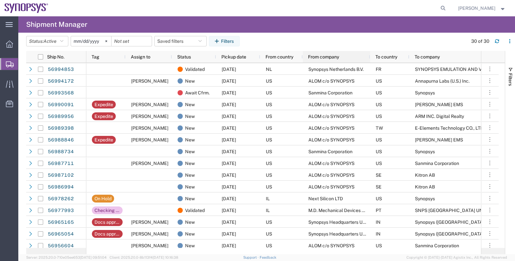
click at [330, 58] on span "From company" at bounding box center [323, 56] width 31 height 5
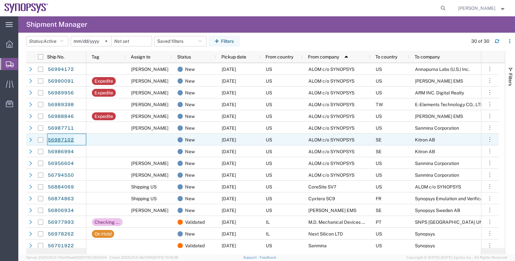
click at [68, 140] on link "56987102" at bounding box center [60, 140] width 27 height 10
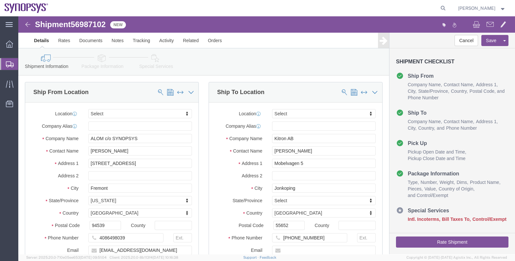
select select
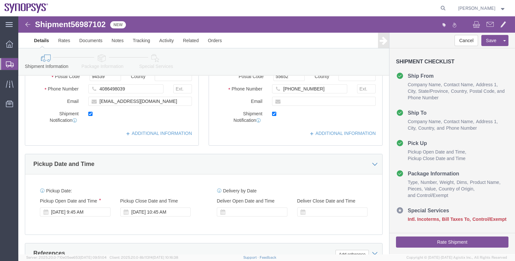
scroll to position [204, 0]
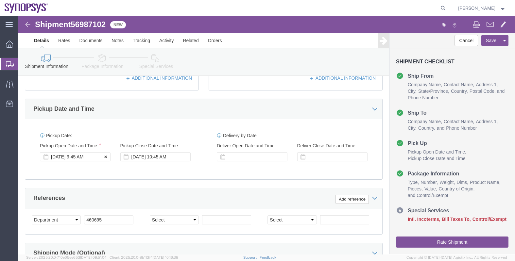
click button
click div
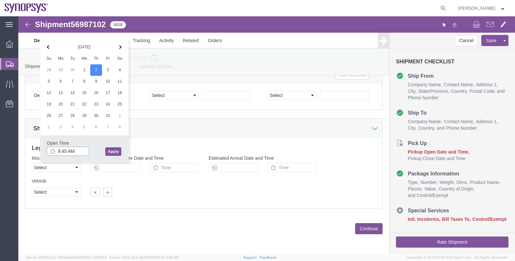
click input "9:45 AM"
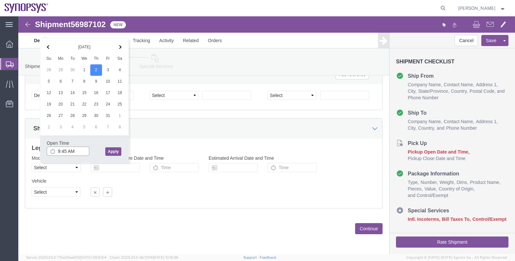
click input "9:45 AM"
drag, startPoint x: 61, startPoint y: 135, endPoint x: 27, endPoint y: 131, distance: 34.1
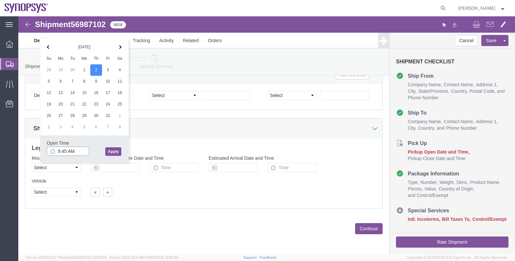
click div "Open Time 9:45 AM Oct 02 2025 9:45 AM - Oct 02 2025 9:45 AM Cancel Apply"
type input "3p"
click button "Apply"
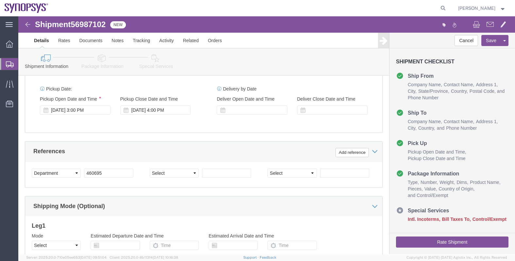
scroll to position [247, 0]
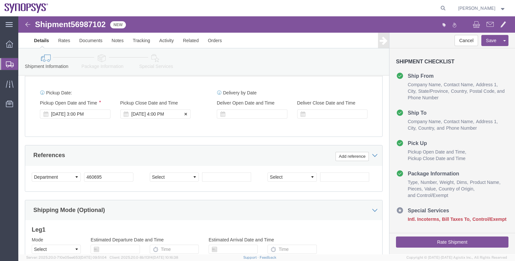
click div "[DATE] 4:00 PM"
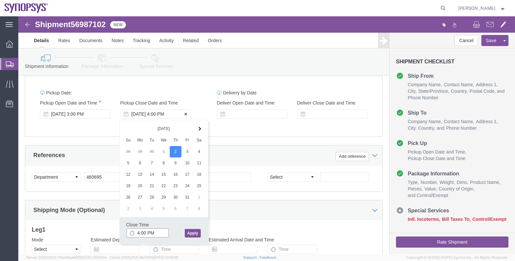
type input "5:00 PM"
click button "Apply"
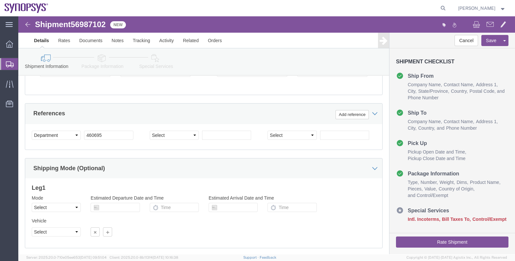
scroll to position [329, 0]
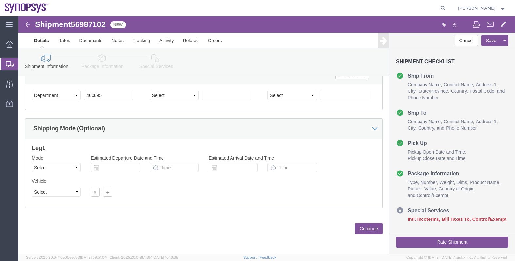
click button "Continue"
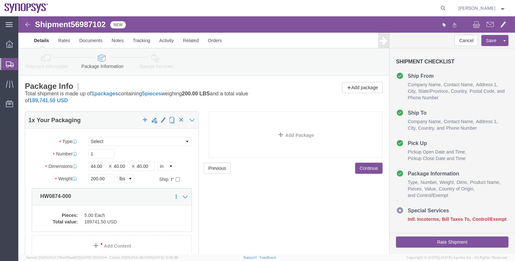
click button "Continue"
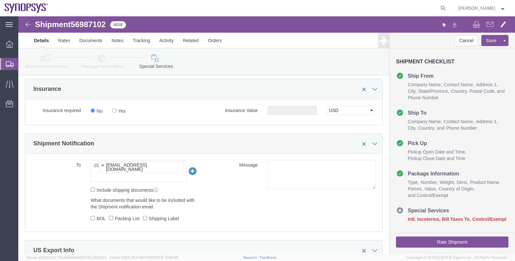
scroll to position [409, 0]
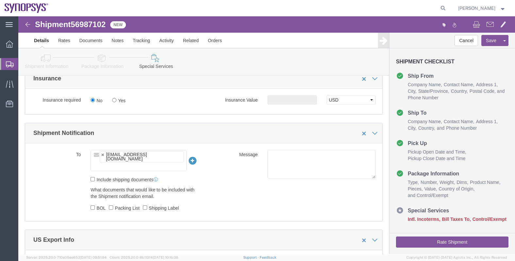
click ul "[EMAIL_ADDRESS][DOMAIN_NAME]"
type input "raf"
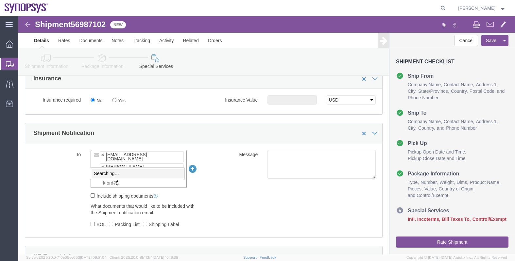
scroll to position [0, 0]
type input "kford@Synopsys.com"
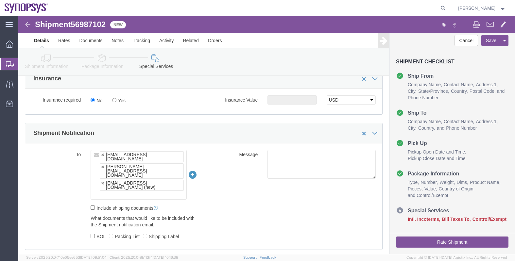
click ul "faizanq@synopsys.com rafael@synopsys.com kford@Synopsys.com (new)"
paste input "[EMAIL_ADDRESS][DOMAIN_NAME]"
type input "[EMAIL_ADDRESS][DOMAIN_NAME]"
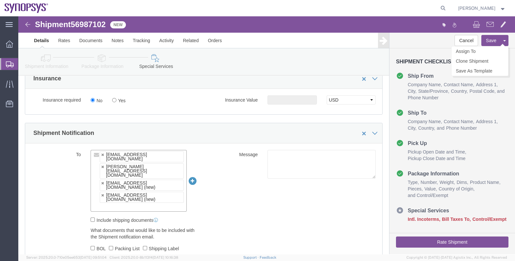
click button "Save"
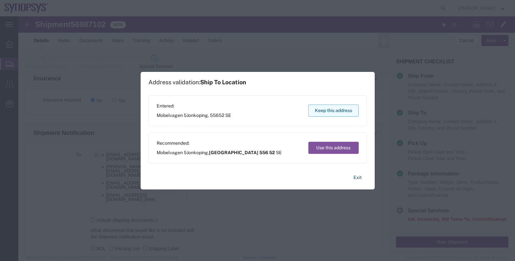
click at [345, 110] on button "Keep this address" at bounding box center [333, 111] width 50 height 12
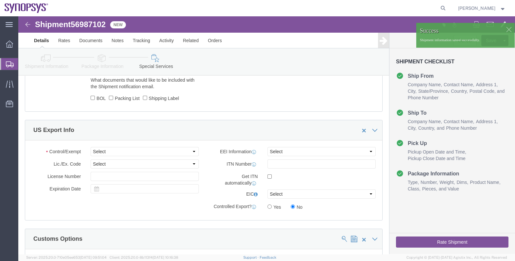
scroll to position [572, 0]
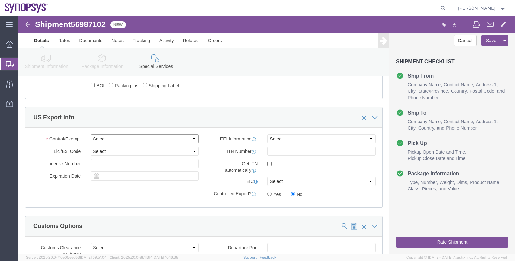
click select "Select ATF BIS DEA EPA FDA FTR ITAR OFAC Other (OPA)"
select select "BIS"
click select "Select ATF BIS DEA EPA FDA FTR ITAR OFAC Other (OPA)"
click select "Select AGR-Agricultural APP-Computers APR-Additional Permissive Exports AVS-Air…"
select select "NLR"
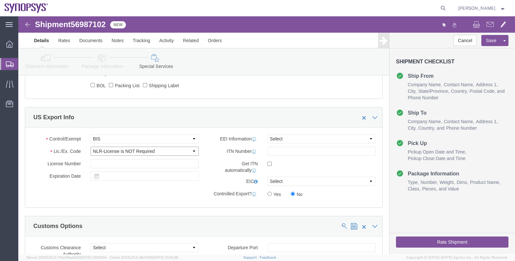
click select "Select AGR-Agricultural APP-Computers APR-Additional Permissive Exports AVS-Air…"
click select "Select AES-Direct EEI Carrier File EEI EEI Exempt"
select select "CFIL"
click select "Select AES-Direct EEI Carrier File EEI EEI Exempt"
click div "Control/Exempt Select ATF BIS DEA EPA FDA FTR ITAR OFAC Other (OPA) Lic./Ex. Co…"
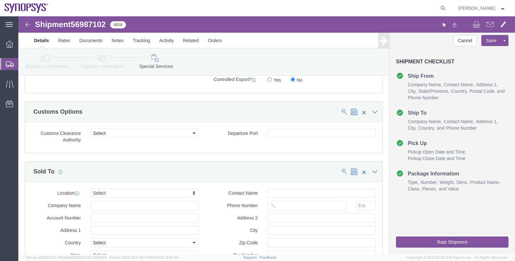
scroll to position [695, 0]
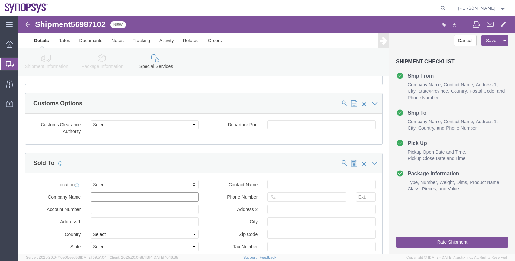
click input "text"
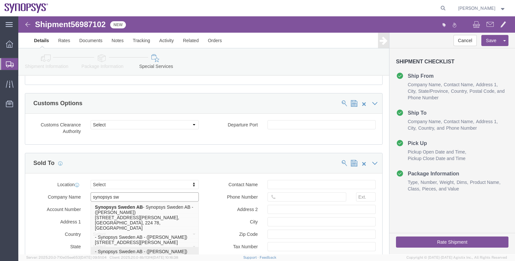
click p "- Synopsys Sweden AB - (Mathias Svensson) Kalkstensvägen 3, 22478 Lund, Sweden,…"
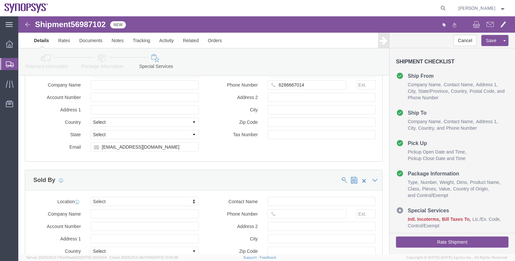
scroll to position [940, 0]
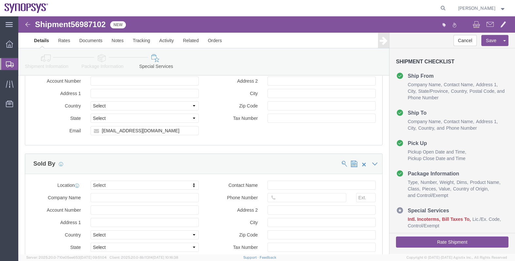
type input "Synopsys Sweden AB"
click input "Company Name"
type input "synopsys he"
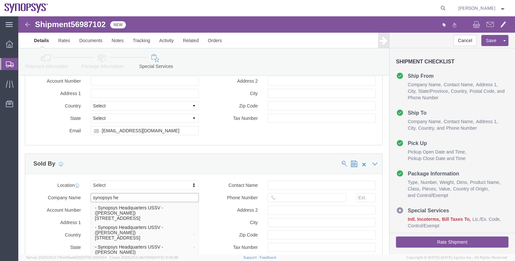
click p "- Synopsys Headquarters USSV - (Rafael Chacon) 675 Almanor Ave, Sunnyvale, CA, …"
select select "CA"
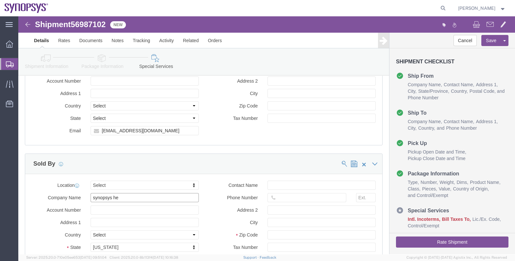
type input "Synopsys Headquarters USSV"
click label "City"
click input "City"
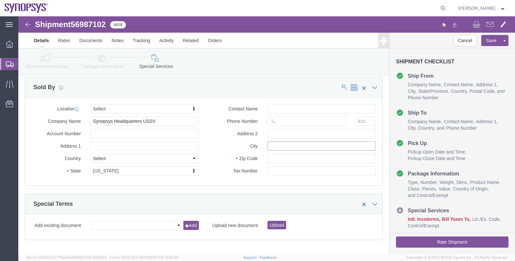
scroll to position [1019, 0]
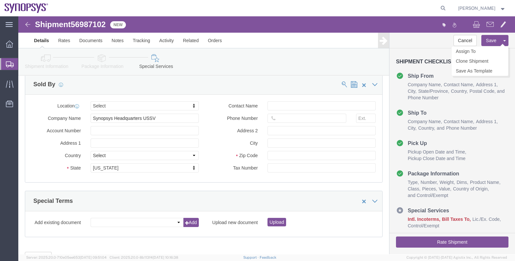
click button "Save"
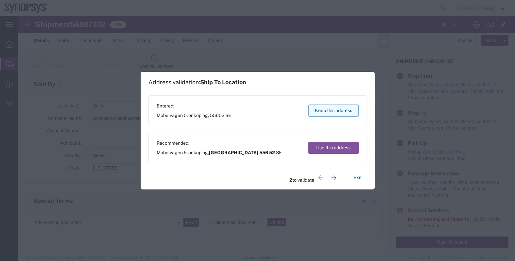
click at [346, 110] on button "Keep this address" at bounding box center [333, 111] width 50 height 12
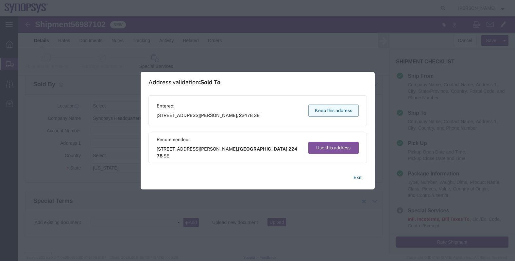
click at [342, 109] on button "Keep this address" at bounding box center [333, 111] width 50 height 12
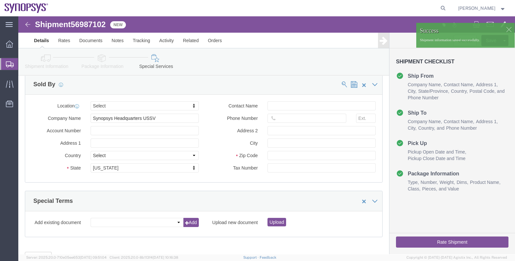
click div
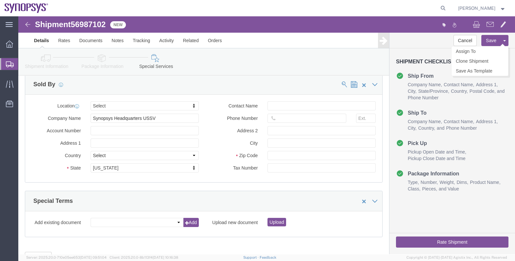
click button
click link "Assign To"
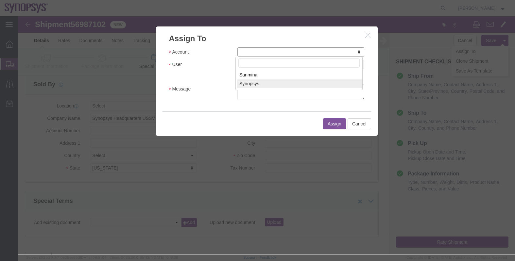
select select "117156"
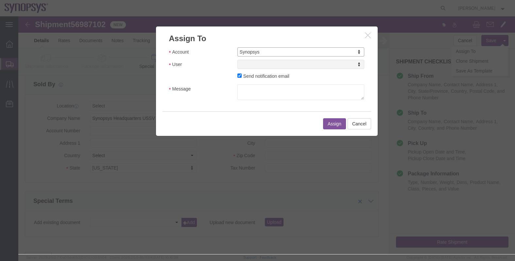
select select
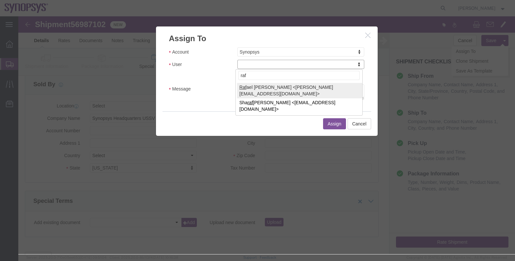
type input "raf"
select select "95522"
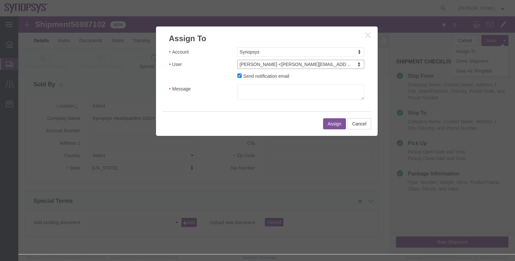
click label "Send notification email"
click input "Send notification email"
checkbox input "false"
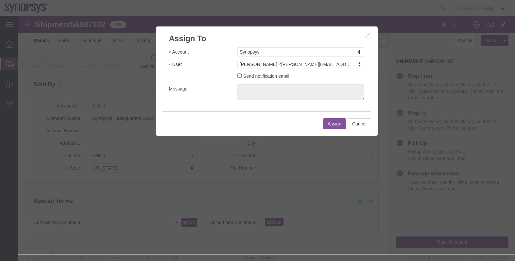
click button "Assign"
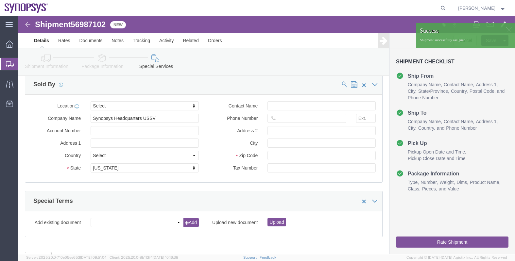
click at [23, 63] on span "Shipments" at bounding box center [20, 64] width 5 height 13
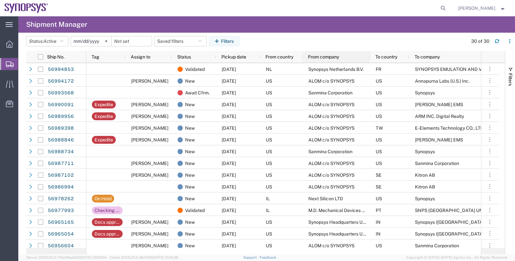
click at [329, 60] on div "From company" at bounding box center [337, 57] width 59 height 8
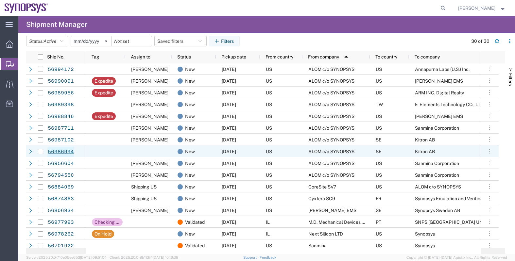
click at [62, 151] on link "56986994" at bounding box center [60, 152] width 27 height 10
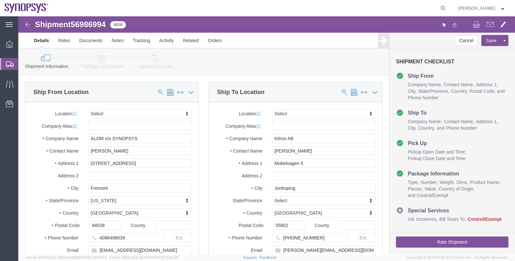
select select
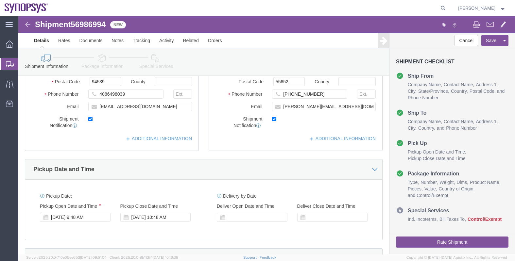
scroll to position [123, 0]
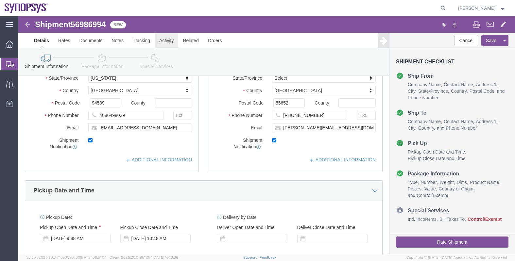
click link "Activity"
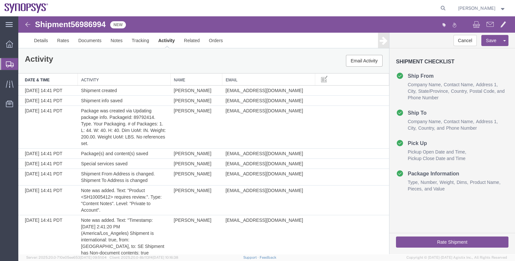
click at [95, 23] on span "56986994" at bounding box center [88, 24] width 35 height 9
copy span "56986994"
click at [41, 38] on link "Details" at bounding box center [40, 41] width 23 height 16
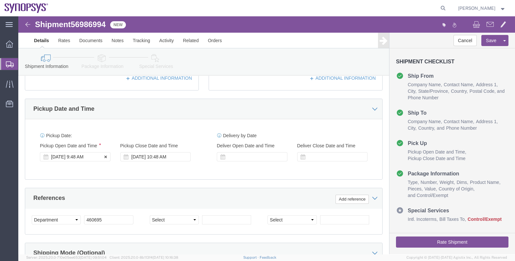
click div "Oct 01 2025 9:48 AM"
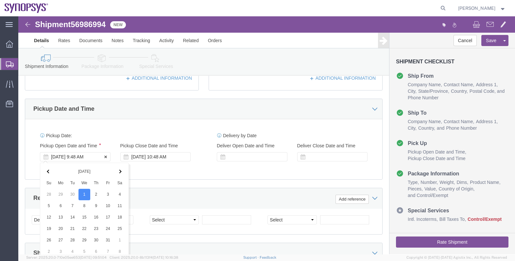
scroll to position [329, 0]
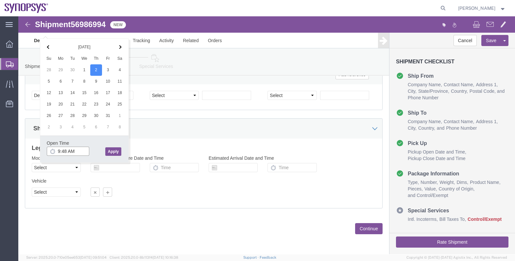
click input "9:48 AM"
type input "M"
type input "3p"
click button "Apply"
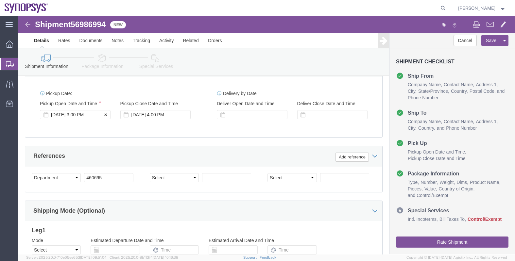
scroll to position [206, 0]
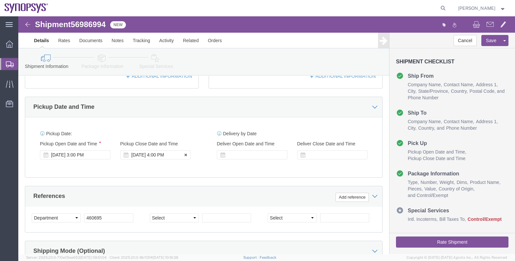
click div "[DATE] 4:00 PM"
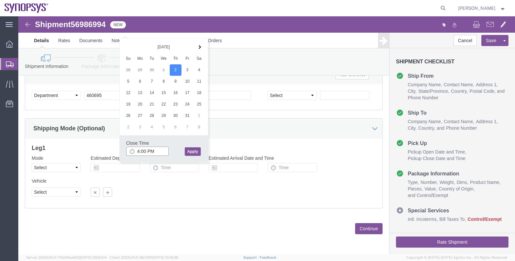
type input "5:00 PM"
click button "Apply"
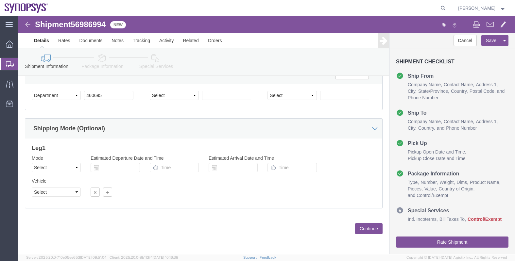
click button "Continue"
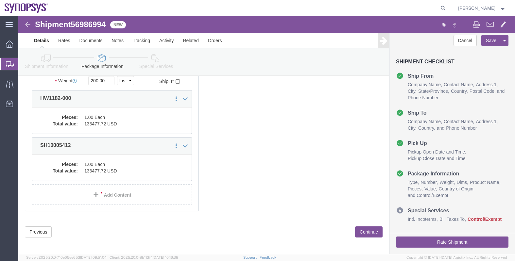
scroll to position [101, 0]
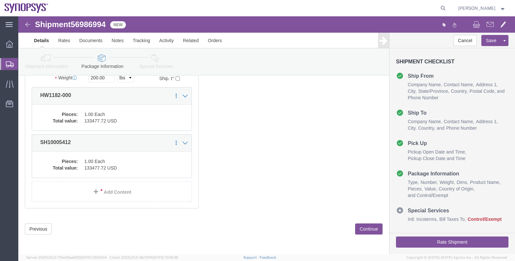
click button "Continue"
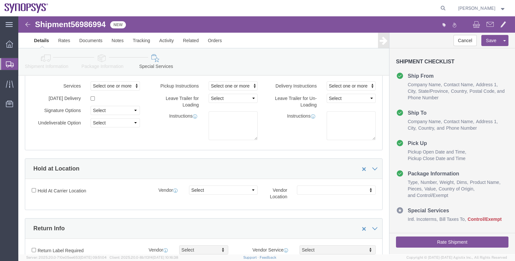
scroll to position [0, 0]
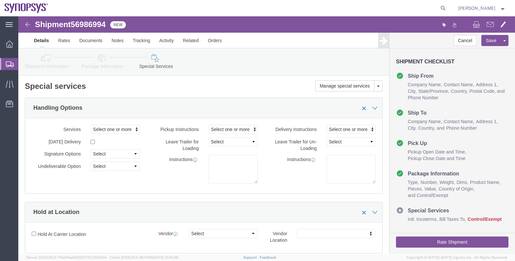
click link "Shipment Information"
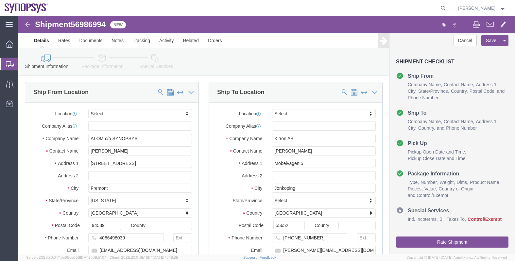
click link "Special Services"
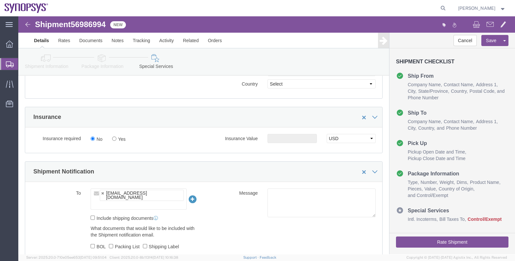
scroll to position [409, 0]
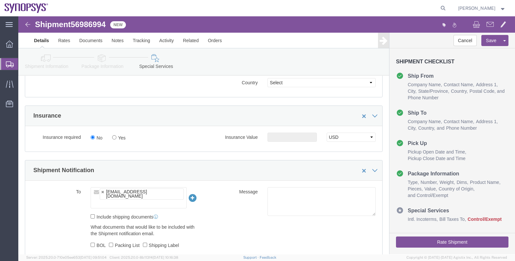
click ul "[EMAIL_ADDRESS][DOMAIN_NAME]"
type input "raf"
type input "faizanq@synopsys.com,rafael@synopsys.com"
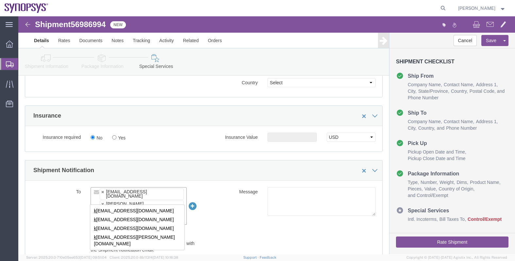
scroll to position [0, 0]
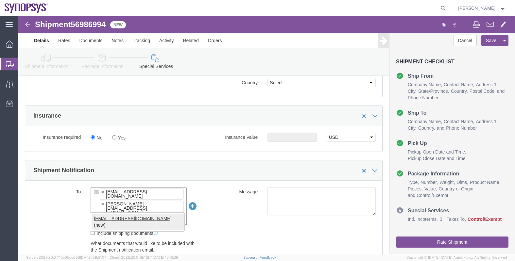
type input "[EMAIL_ADDRESS][DOMAIN_NAME]"
type input "faizanq@synopsys.com,rafael@synopsys.com,kford@synopsys.com"
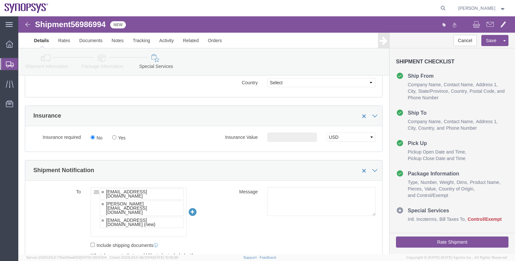
drag, startPoint x: 116, startPoint y: 156, endPoint x: 124, endPoint y: 161, distance: 9.3
click div "Shipment Notification"
click input "text"
paste input "[EMAIL_ADDRESS][DOMAIN_NAME]"
type input "[EMAIL_ADDRESS][DOMAIN_NAME]"
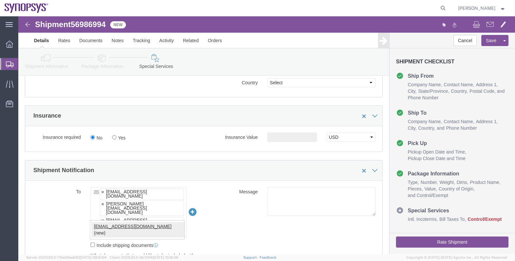
type input "faizanq@synopsys.com,rafael@synopsys.com,kford@synopsys.com,drasmussen@alom.com"
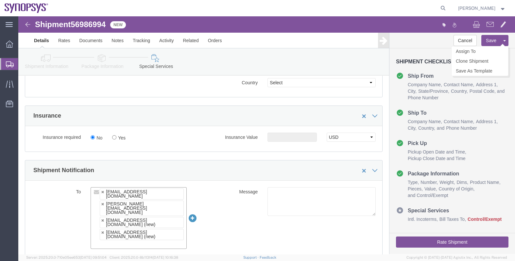
click button "Save"
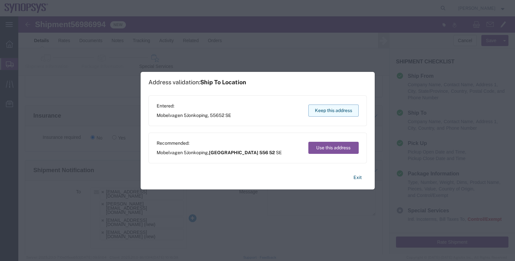
click at [341, 113] on button "Keep this address" at bounding box center [333, 111] width 50 height 12
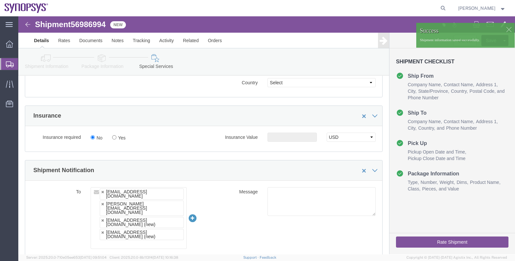
click div "Shipment Notification"
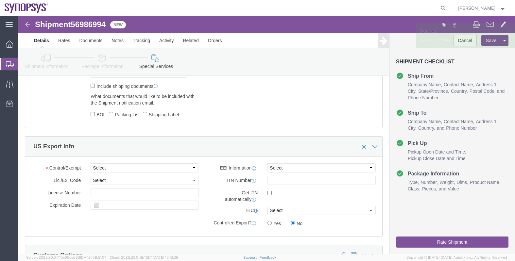
scroll to position [612, 0]
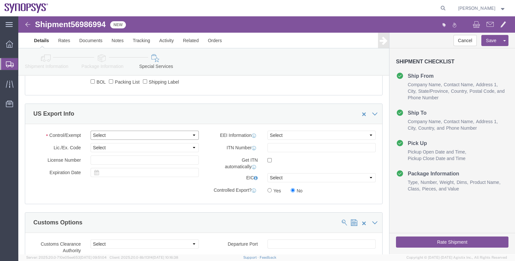
click select "Select ATF BIS DEA EPA FDA FTR ITAR OFAC Other (OPA)"
select select "BIS"
click select "Select ATF BIS DEA EPA FDA FTR ITAR OFAC Other (OPA)"
click select "Select AGR-Agricultural APP-Computers APR-Additional Permissive Exports AVS-Air…"
select select "NONE"
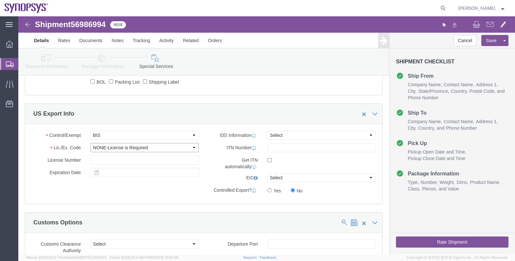
click select "Select AGR-Agricultural APP-Computers APR-Additional Permissive Exports AVS-Air…"
click select "Select AES-Direct EEI Carrier File EEI EEI Exempt"
select select "CFIL"
click select "Select AES-Direct EEI Carrier File EEI EEI Exempt"
click div "Manage special services Handling Options Hold at Location Return Info Service O…"
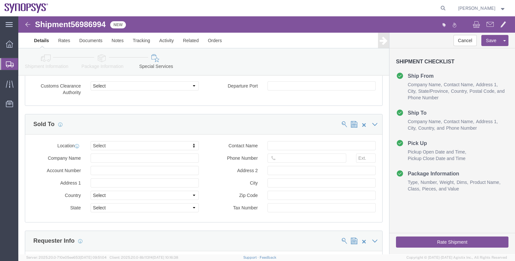
scroll to position [776, 0]
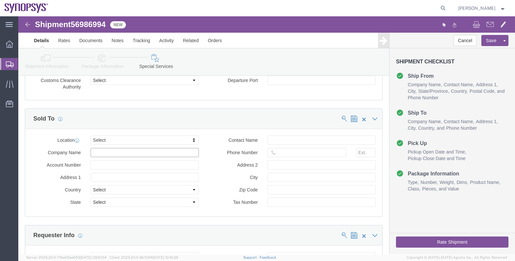
click input "text"
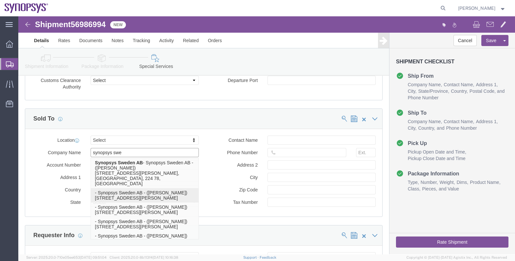
click p "- Synopsys Sweden AB - (Mathias Svensson) Kalkstensvägen 3, 22478 Lund, Sweden,…"
type input "Synopsys Sweden AB"
type input "Kalkstensvägen 3"
select select "SE"
type input "Mathias Svensson"
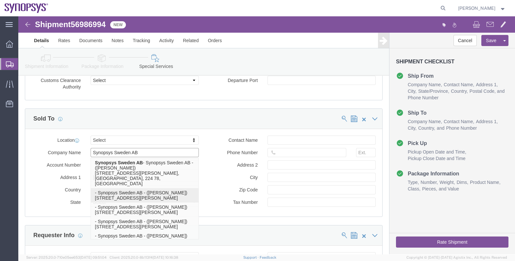
type input "22478 Lund, Sweden"
type input "Lund"
type input "22478"
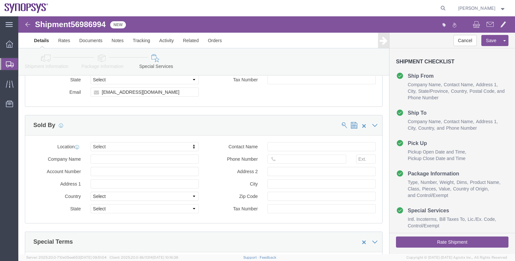
scroll to position [1021, 0]
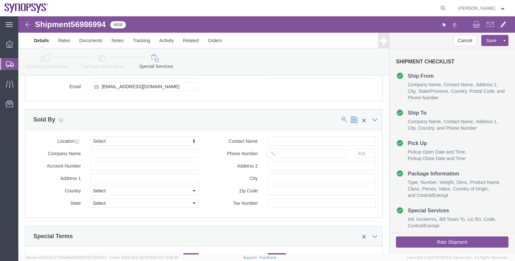
type input "Synopsys Sweden AB"
click input "Company Name"
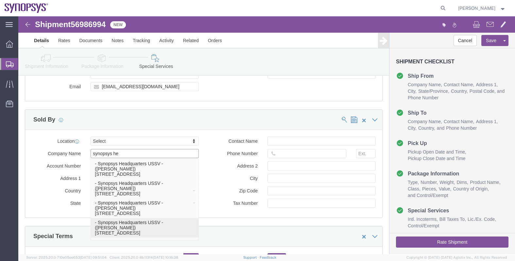
click p "- Synopsys Headquarters USSV - (Rafael Chacon) 675 Almanor Ave, Sunnyvale, CA, …"
type input "Synopsys Headquarters USSV"
type input "[STREET_ADDRESS]"
select select "US"
type input "[PERSON_NAME]"
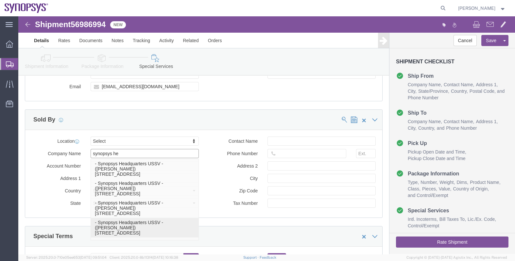
type input "650.584.5000"
type input "Sunnyvale"
type input "94085"
select select "CA"
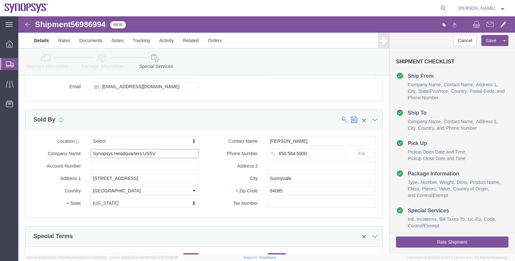
type input "Synopsys Headquarters USSV"
click label "Zip Code"
click input "94085"
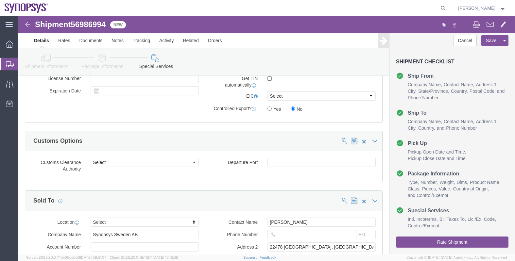
scroll to position [525, 0]
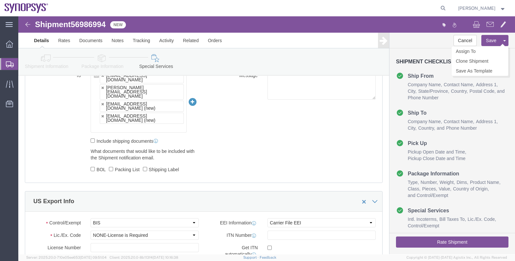
click button "Save"
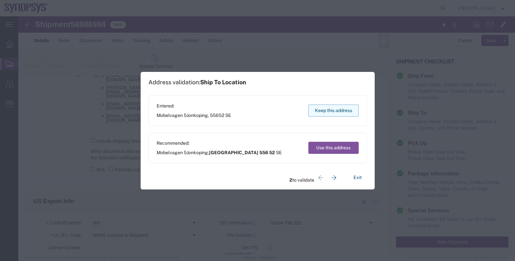
click at [325, 109] on button "Keep this address" at bounding box center [333, 111] width 50 height 12
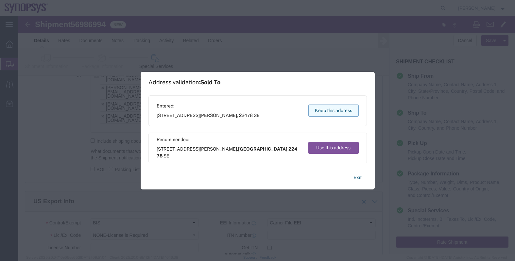
click at [325, 109] on button "Keep this address" at bounding box center [333, 111] width 50 height 12
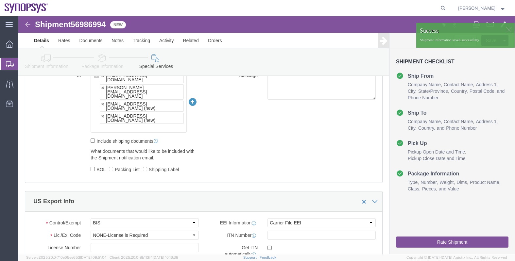
click at [10, 63] on icon at bounding box center [10, 64] width 8 height 6
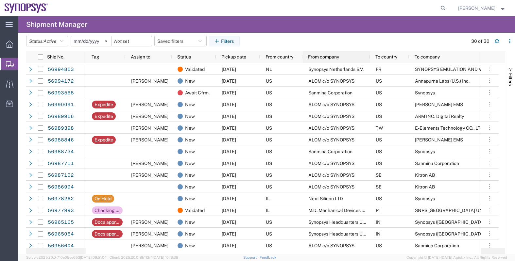
click at [327, 57] on span "From company" at bounding box center [323, 56] width 31 height 5
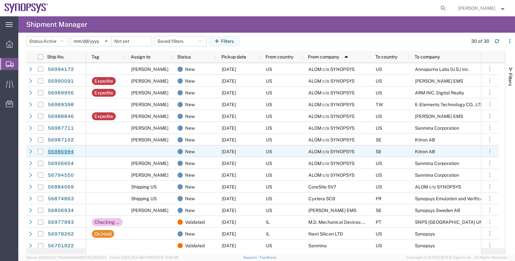
click at [63, 152] on link "56986994" at bounding box center [60, 152] width 27 height 10
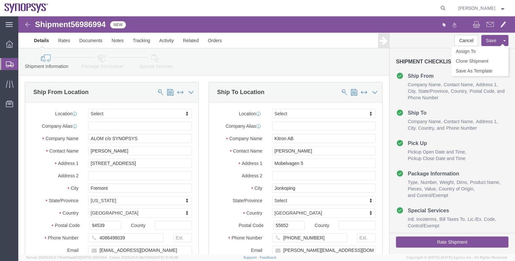
select select
click link "Assign To"
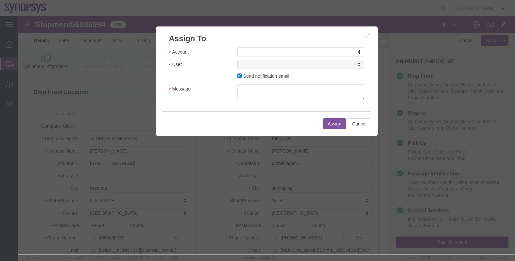
click div "Account Account Account Sanmina Synopsys User User User Send notification email…"
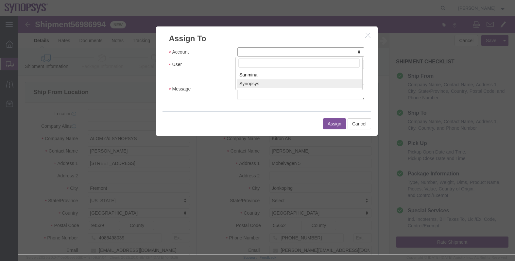
select select "117156"
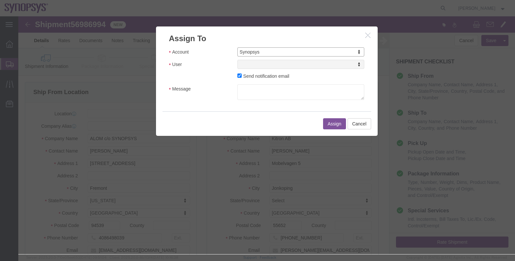
select select
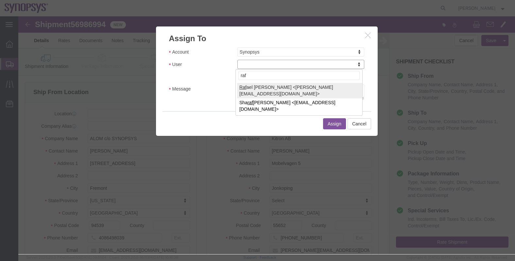
type input "raf"
select select "95522"
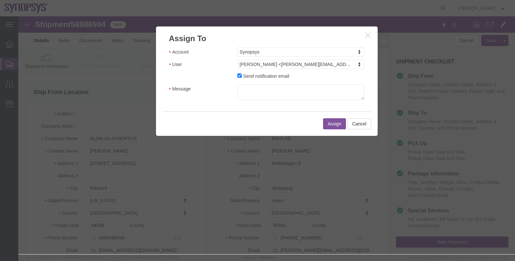
click label "Send notification email"
click input "Send notification email"
checkbox input "false"
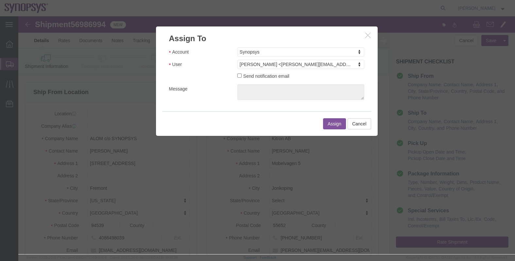
click button "Assign"
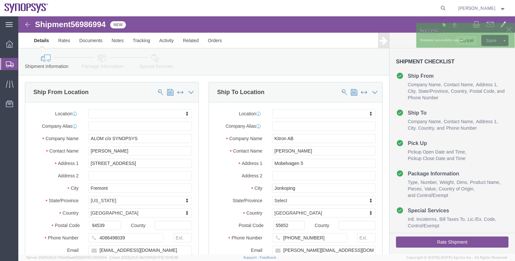
click at [23, 64] on span "Shipments" at bounding box center [20, 64] width 5 height 13
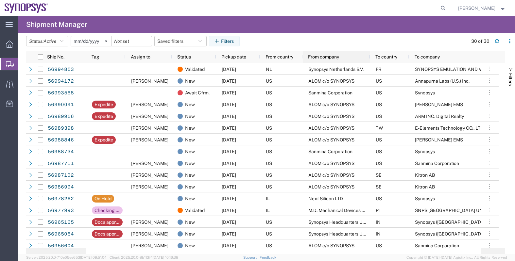
click at [323, 59] on span "From company" at bounding box center [323, 56] width 31 height 5
